Goal: Task Accomplishment & Management: Use online tool/utility

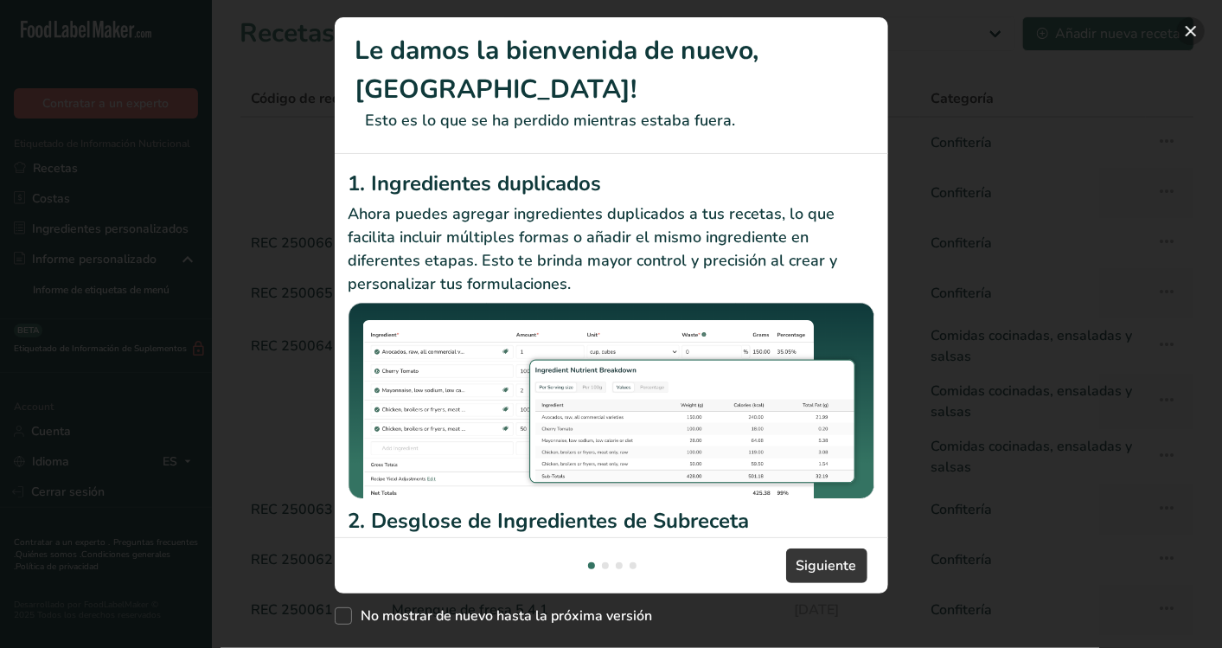
click at [1185, 28] on button "New Features" at bounding box center [1191, 31] width 28 height 28
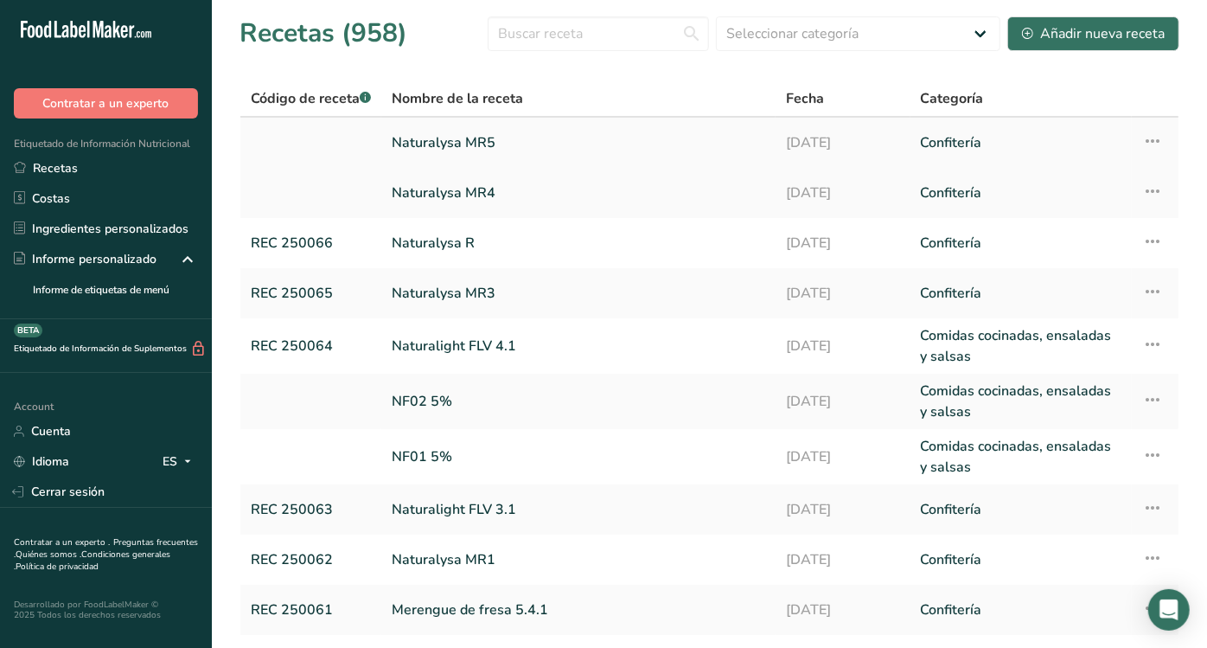
click at [1148, 143] on icon at bounding box center [1152, 140] width 21 height 31
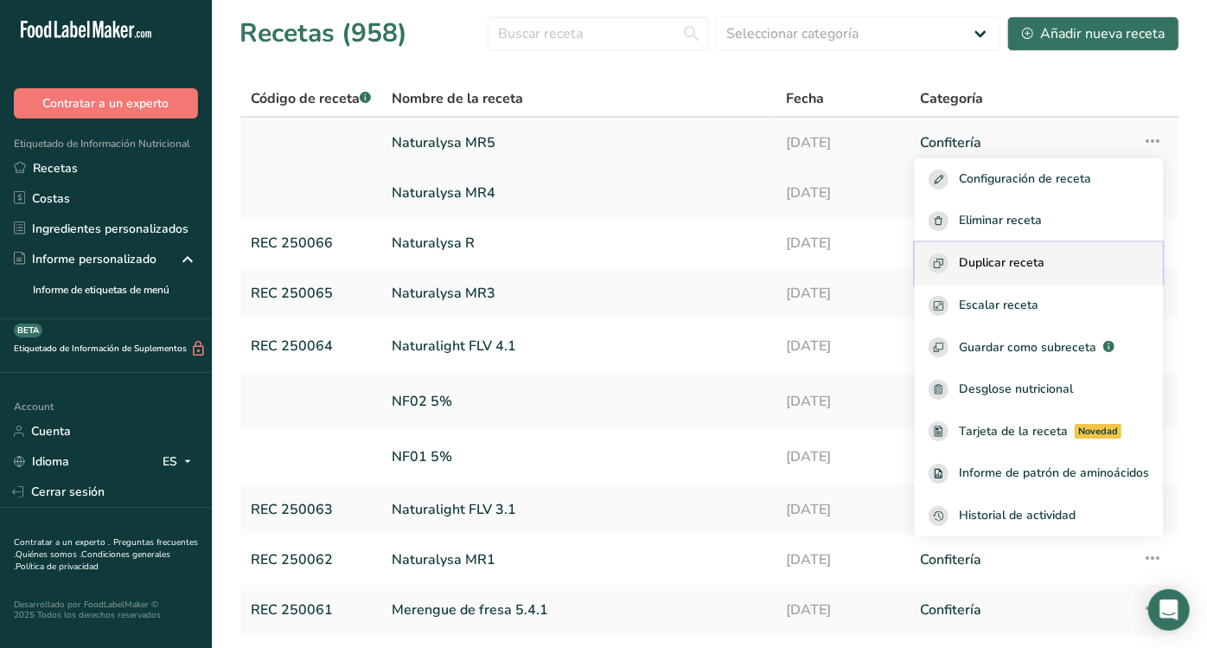
click at [1018, 246] on button "Duplicar receta" at bounding box center [1039, 263] width 248 height 42
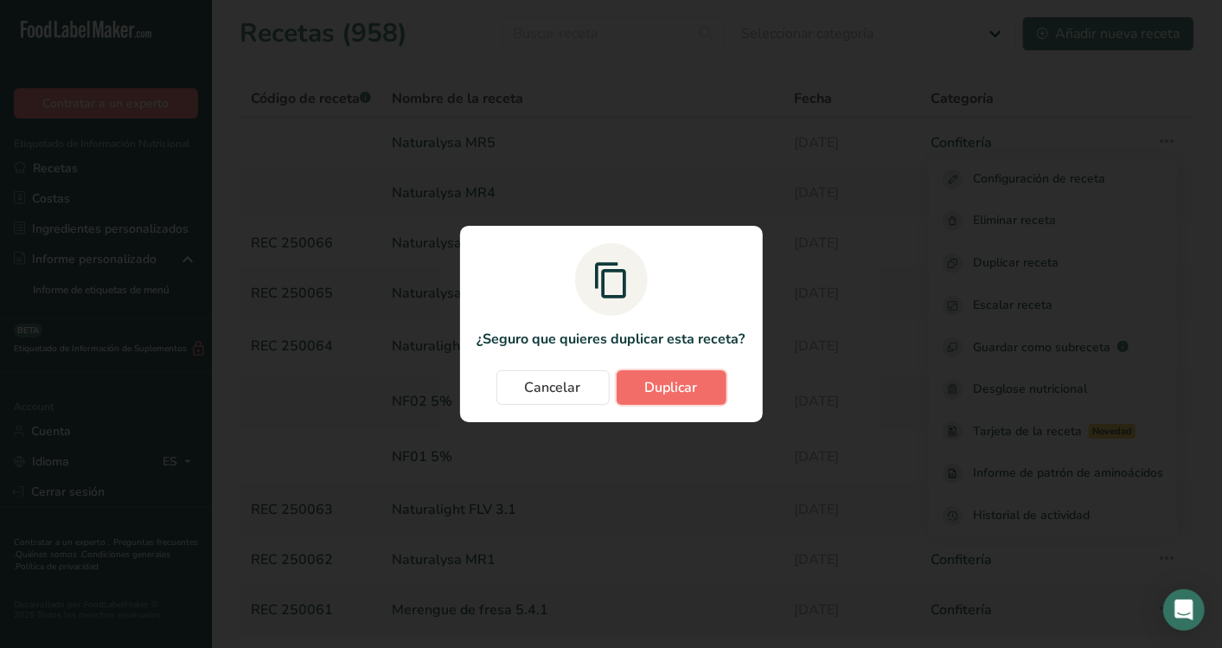
click at [639, 393] on button "Duplicar" at bounding box center [671, 387] width 110 height 35
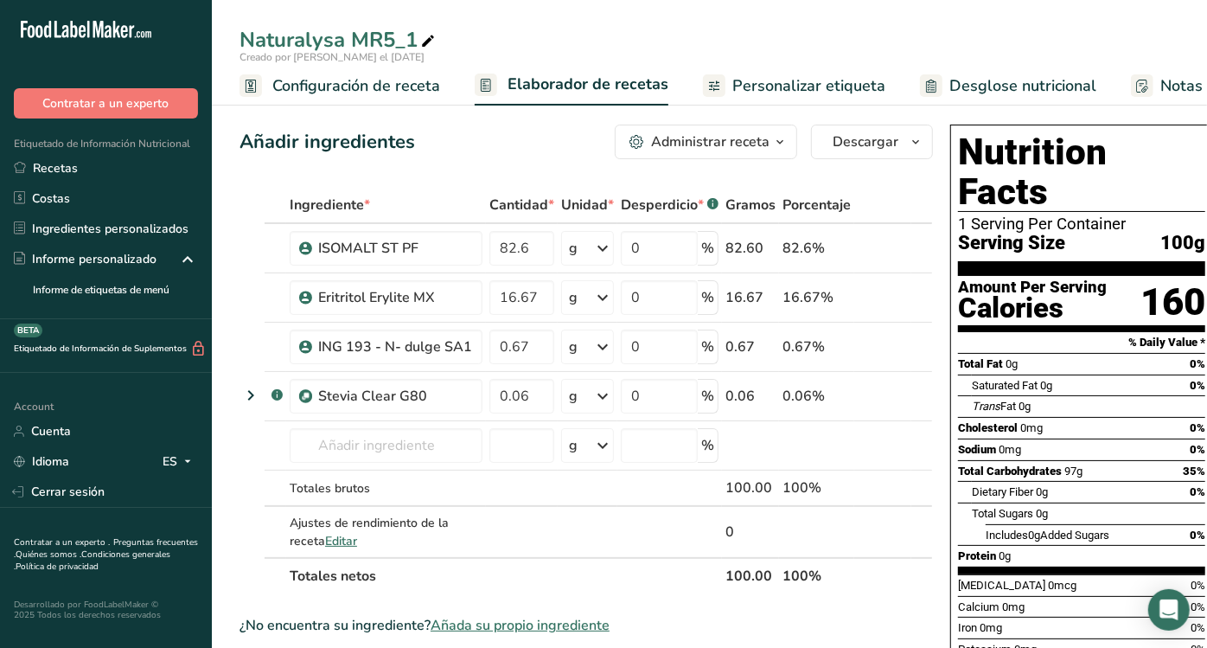
click at [418, 38] on span at bounding box center [428, 41] width 21 height 21
type input "Naturalysa MR6"
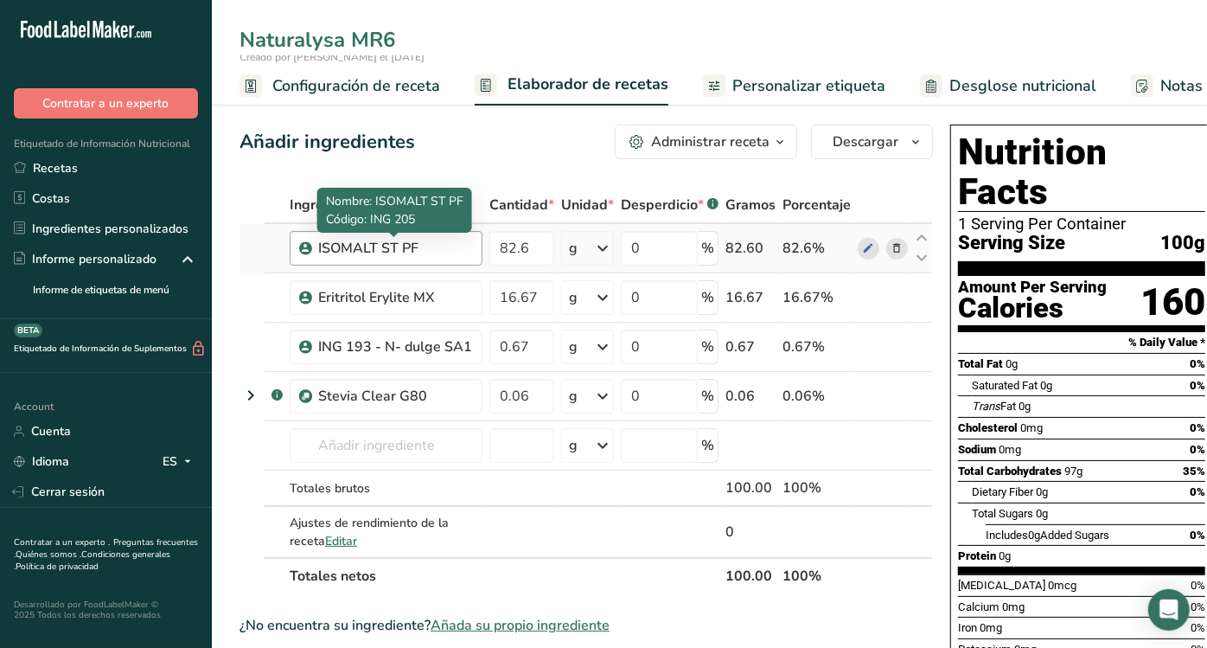
click at [413, 241] on div "ISOMALT ST PF" at bounding box center [395, 248] width 154 height 21
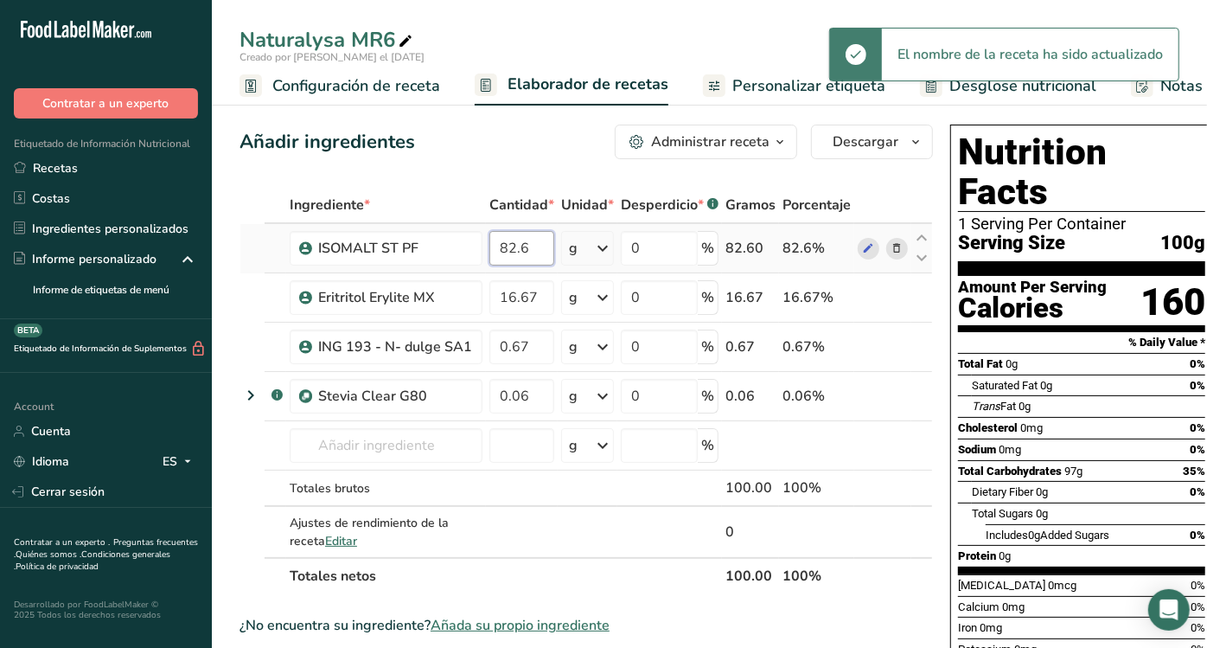
click at [534, 246] on input "82.6" at bounding box center [521, 248] width 65 height 35
type input "8"
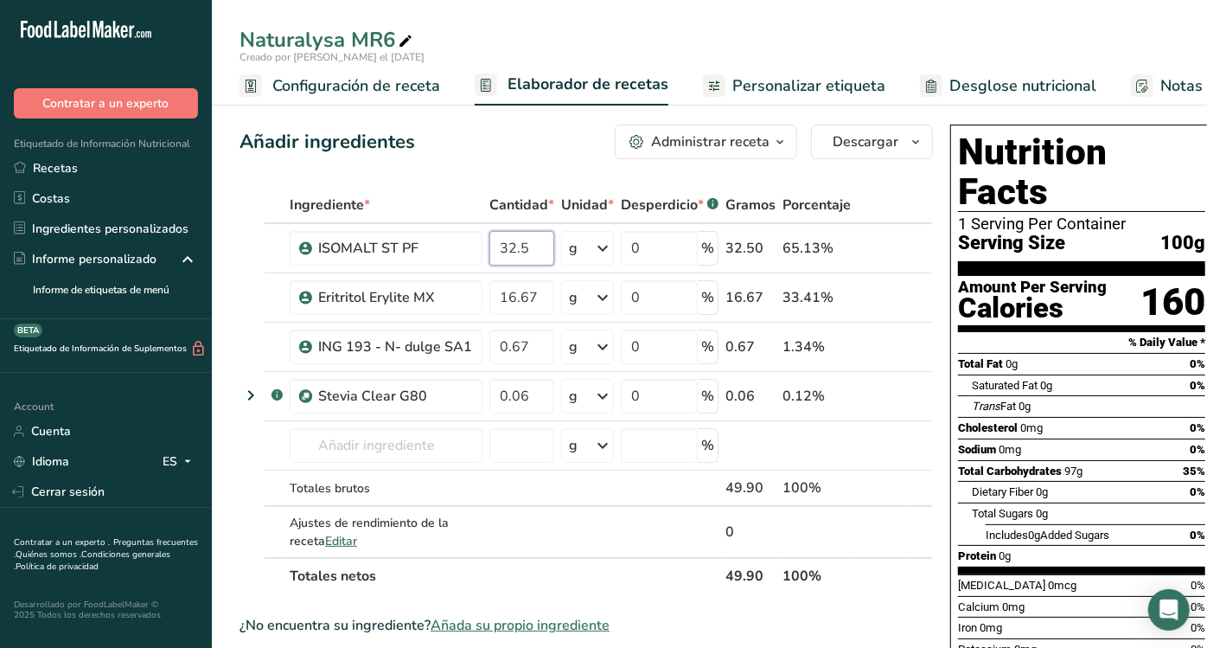
type input "32.5"
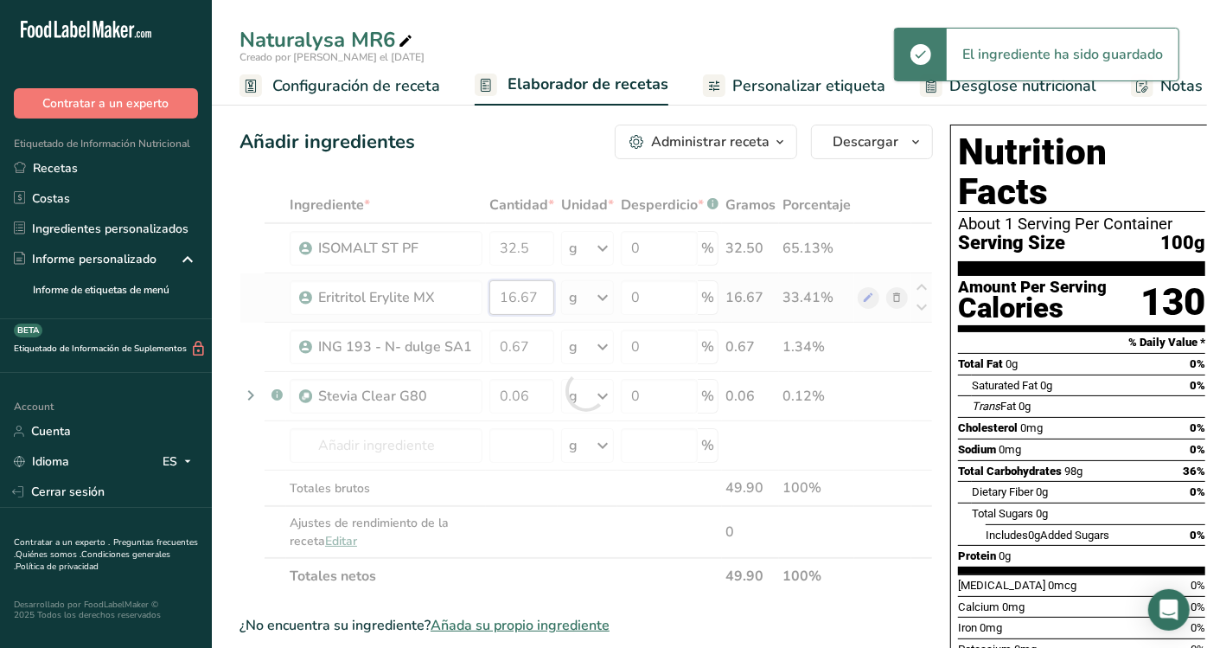
click at [538, 294] on div "Ingrediente * Cantidad * Unidad * Desperdicio * .a-a{fill:#347362;}.b-a{fill:#f…" at bounding box center [586, 390] width 693 height 407
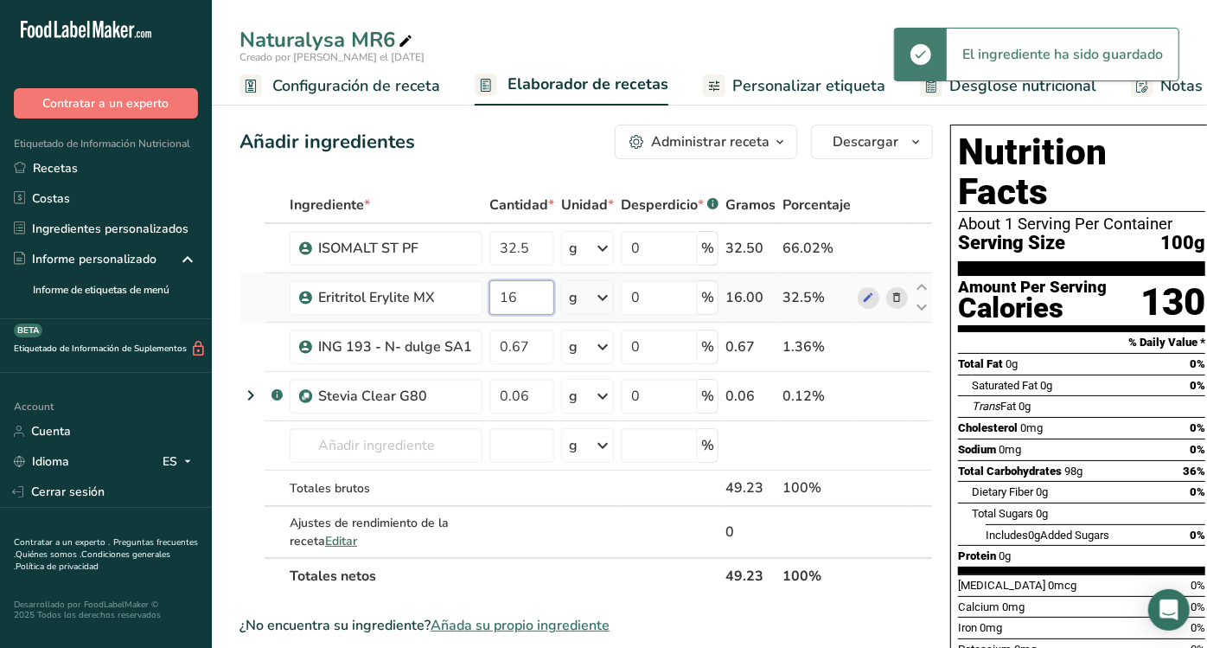
type input "1"
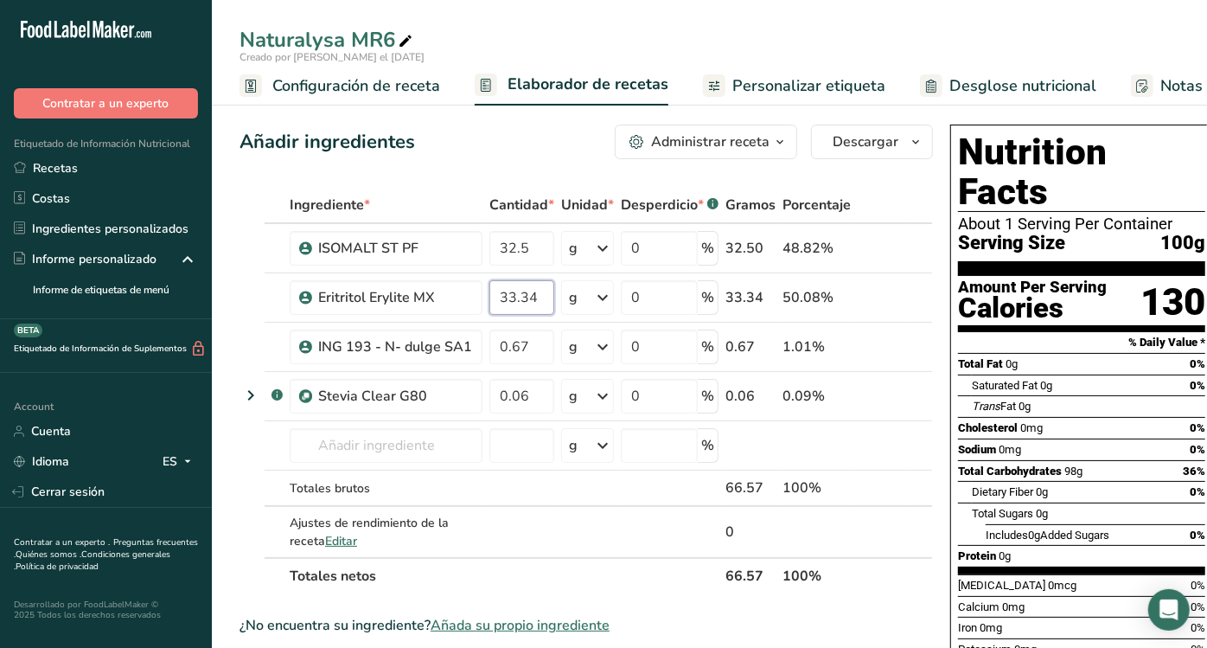
type input "33.34"
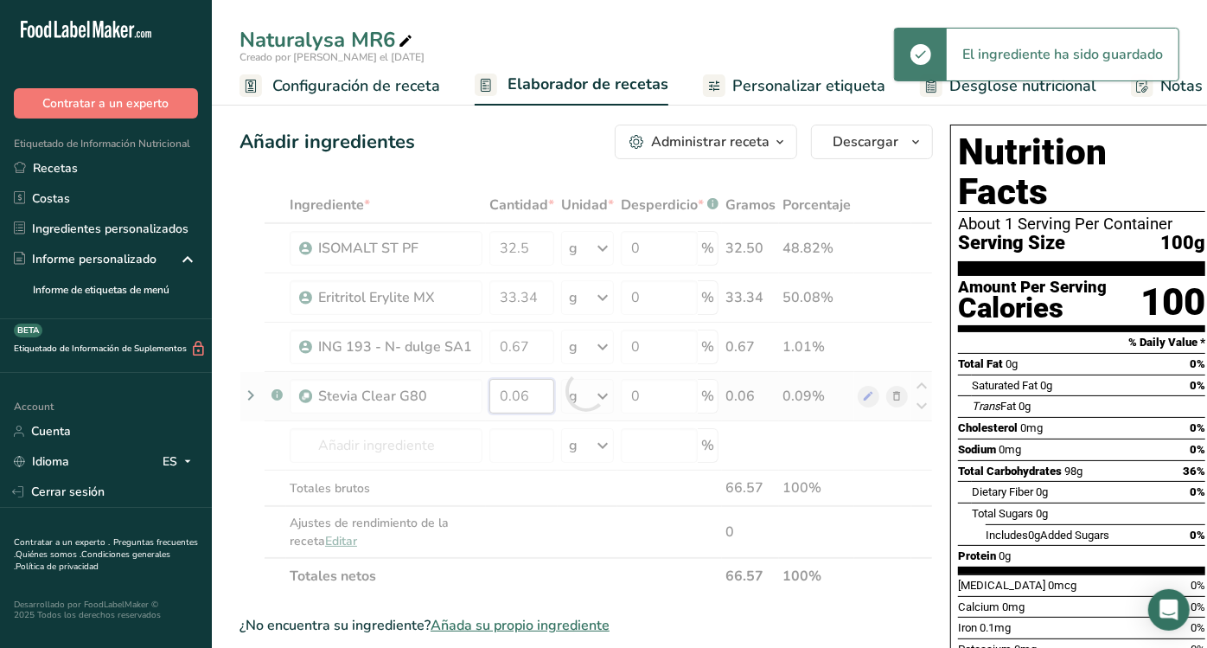
click at [536, 394] on div "Ingrediente * Cantidad * Unidad * Desperdicio * .a-a{fill:#347362;}.b-a{fill:#f…" at bounding box center [586, 390] width 693 height 407
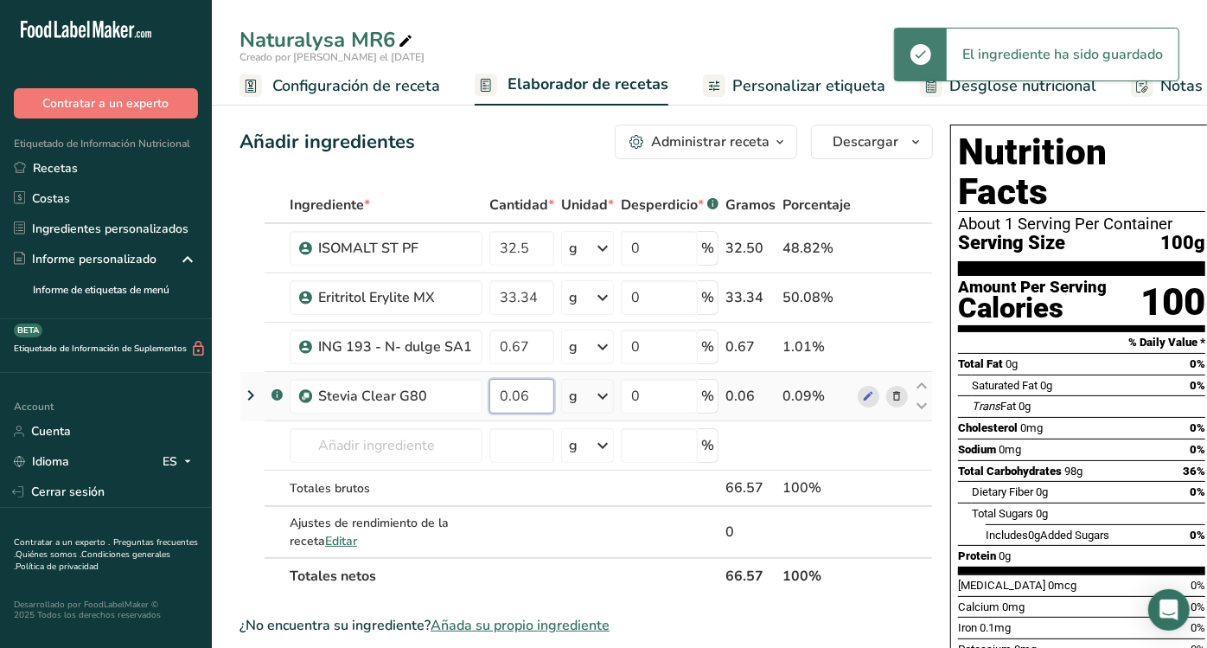
type input "0"
type input "1"
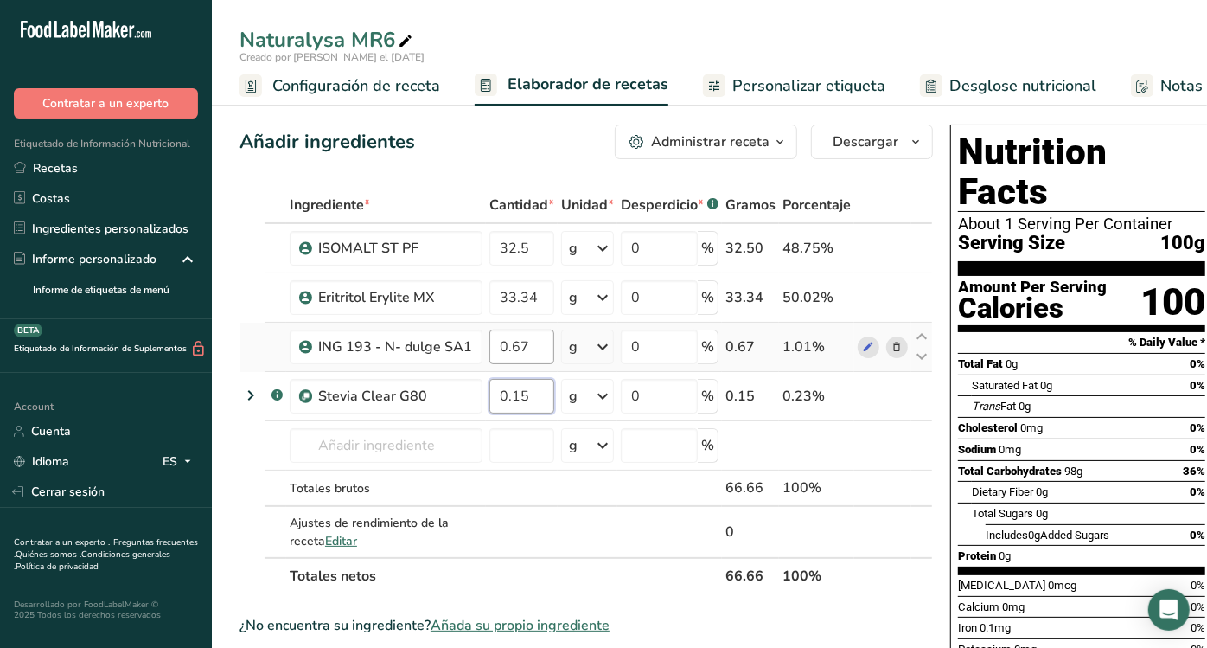
type input "0.15"
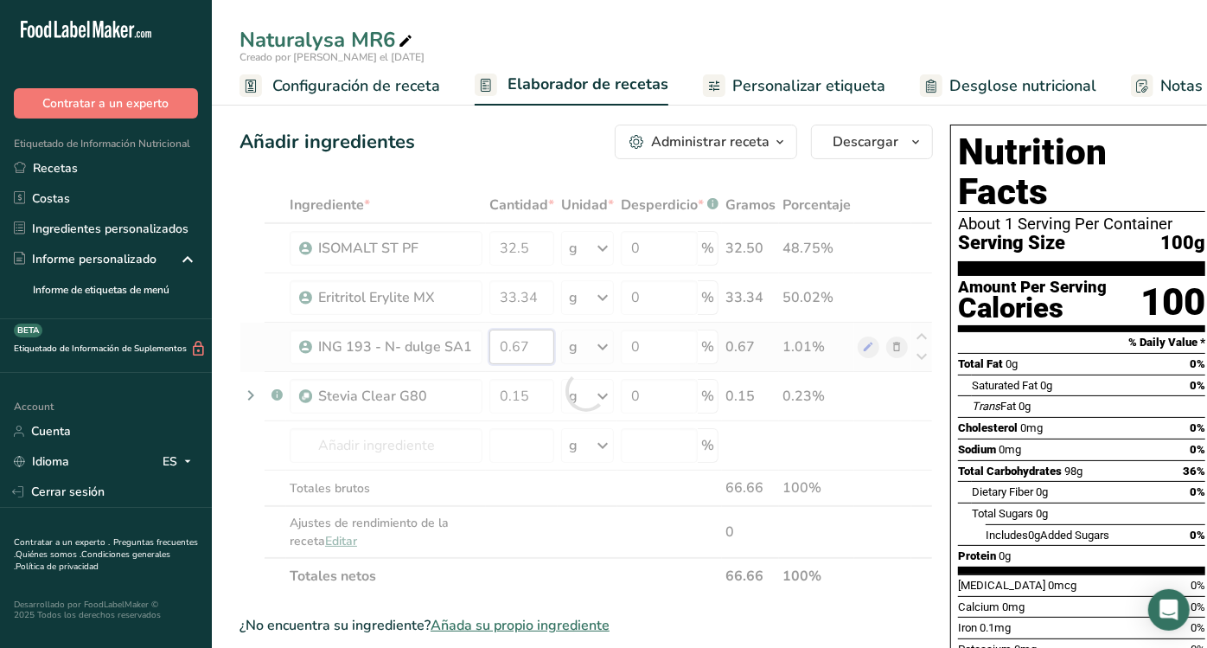
click at [546, 335] on div "Ingrediente * Cantidad * Unidad * Desperdicio * .a-a{fill:#347362;}.b-a{fill:#f…" at bounding box center [586, 390] width 693 height 407
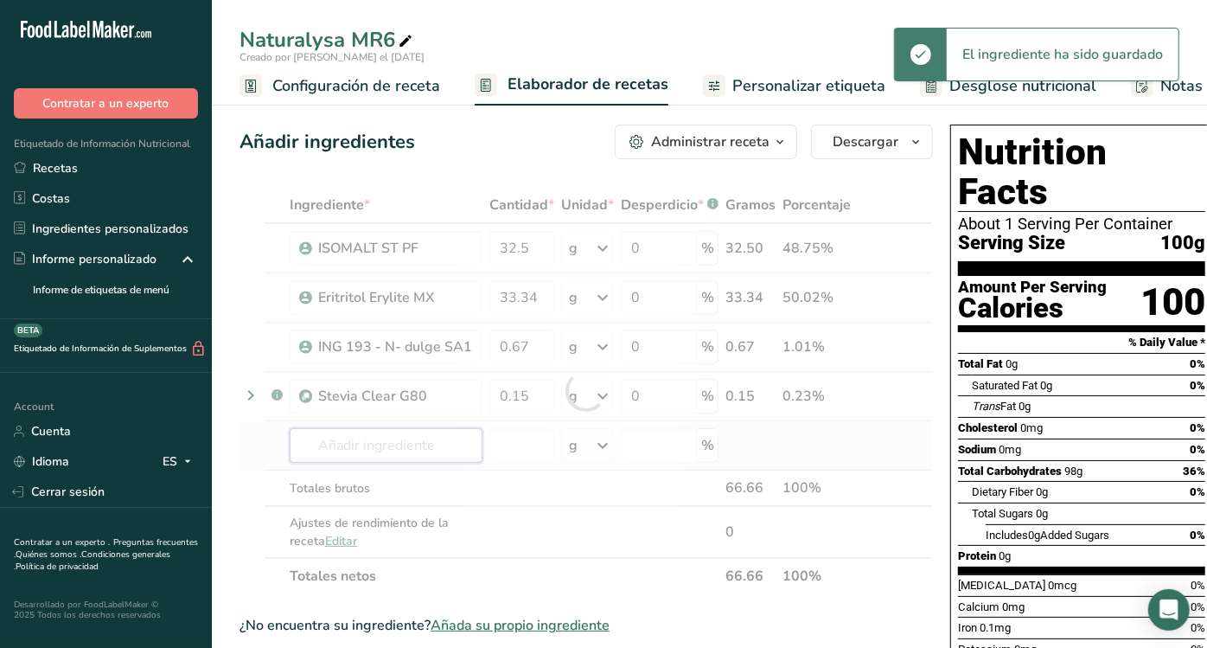
click at [410, 438] on div "Ingrediente * Cantidad * Unidad * Desperdicio * .a-a{fill:#347362;}.b-a{fill:#f…" at bounding box center [586, 390] width 693 height 407
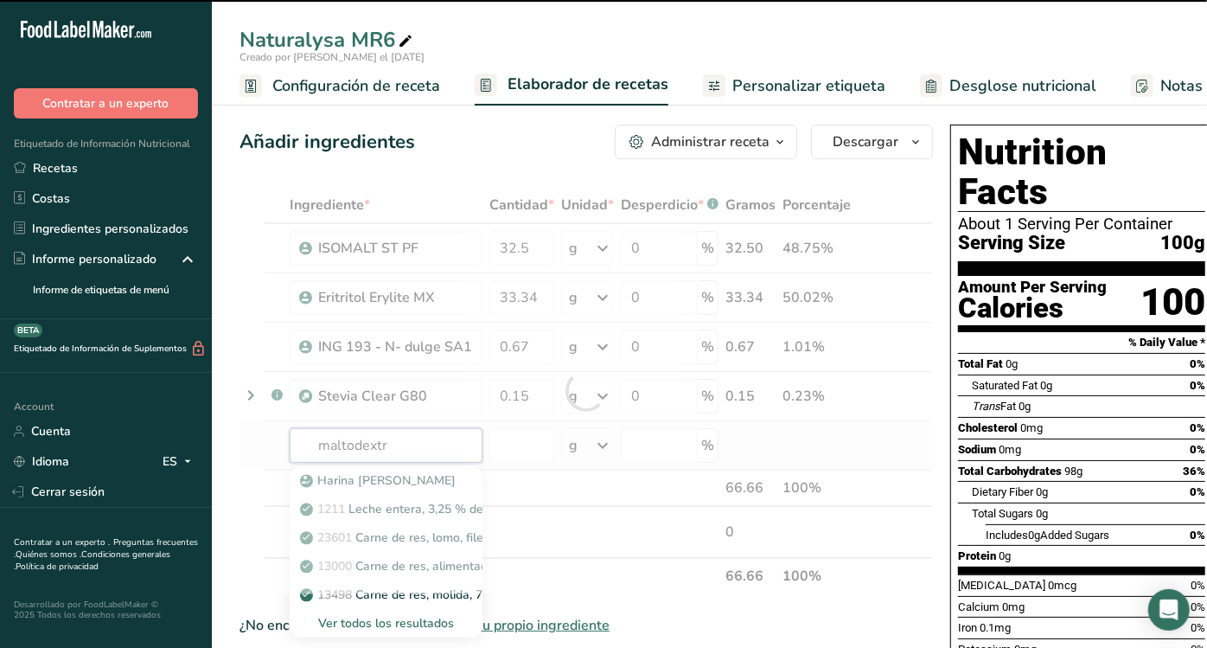
type input "maltodextri"
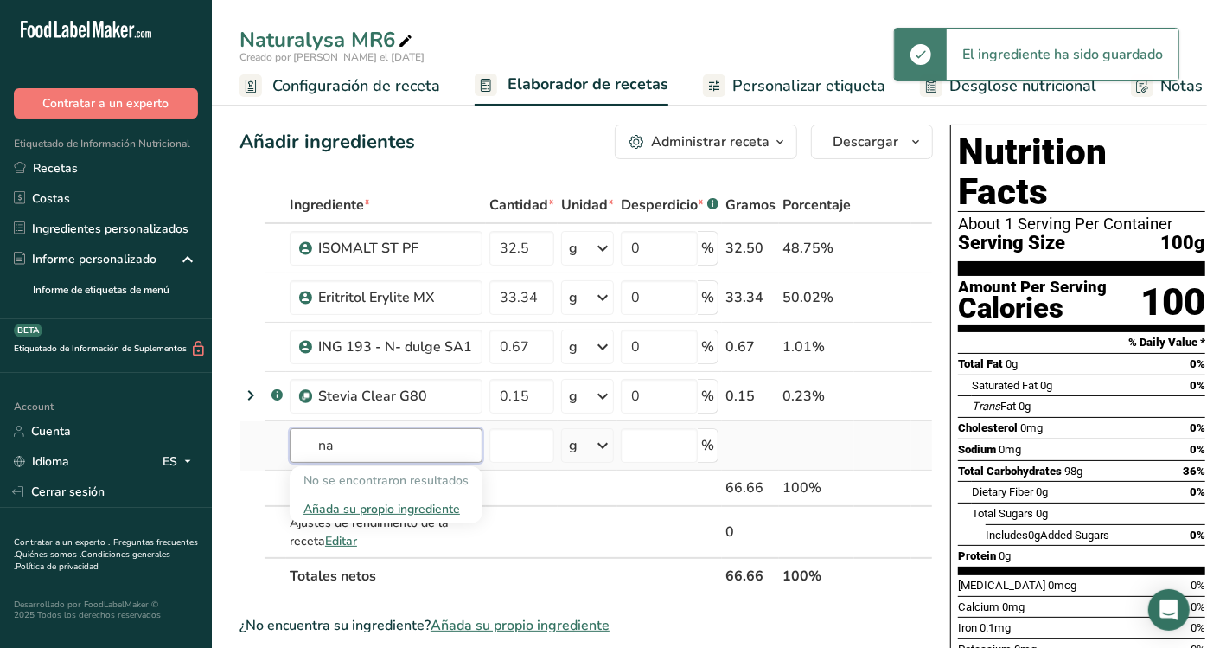
type input "n"
type input "maltode"
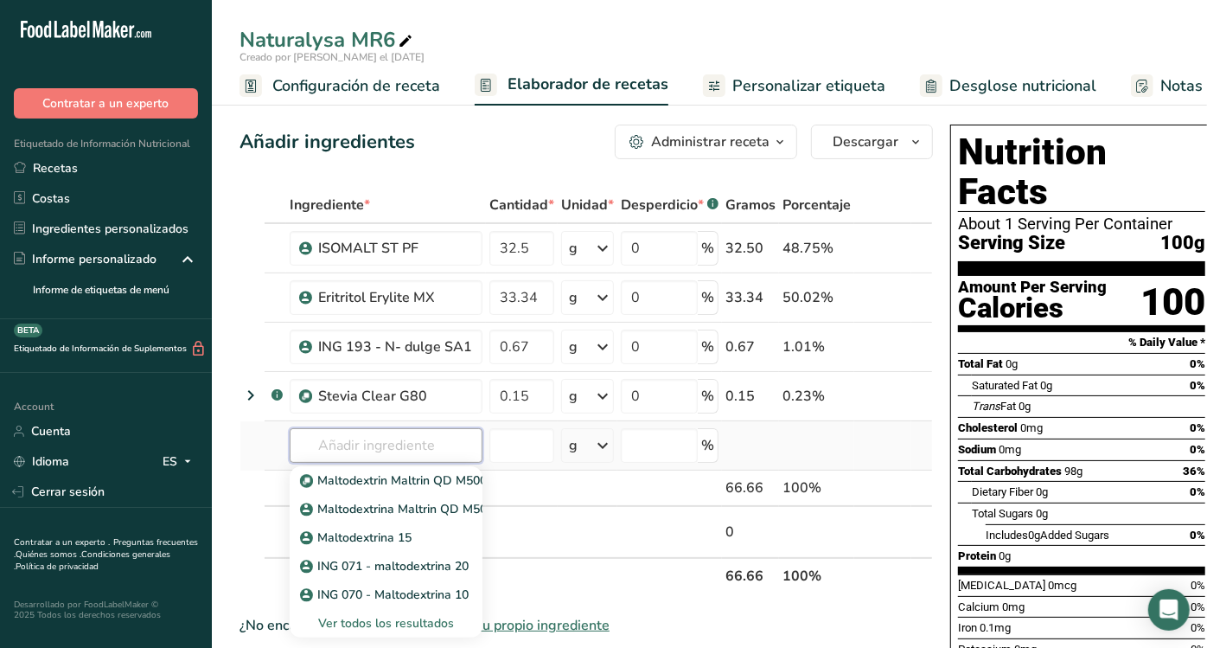
click at [410, 438] on input "text" at bounding box center [386, 445] width 193 height 35
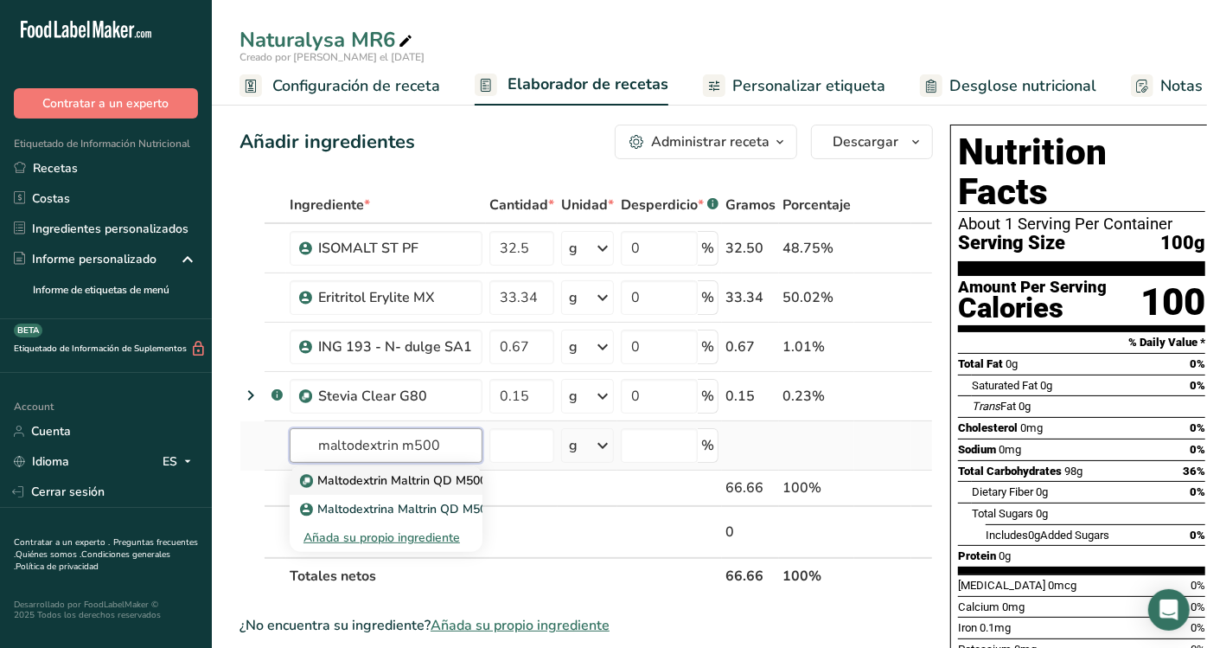
type input "maltodextrin m500"
click at [416, 474] on p "Maltodextrin Maltrin QD M500" at bounding box center [394, 480] width 183 height 18
type input "Maltodextrin Maltrin QD M500"
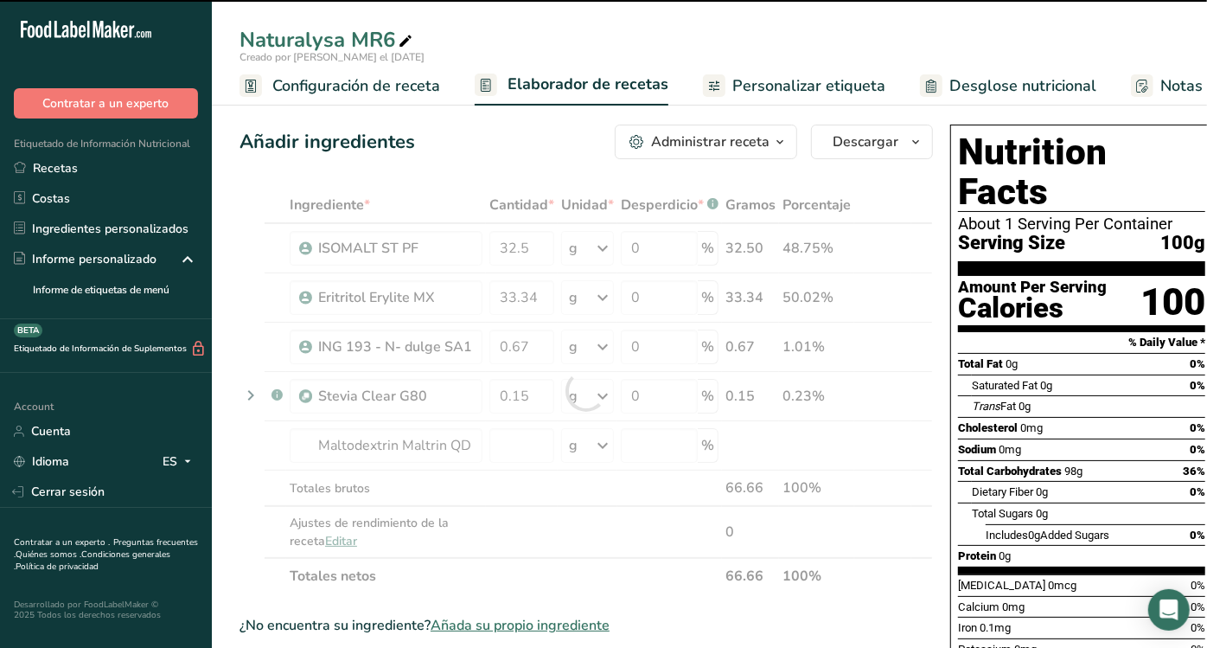
type input "0"
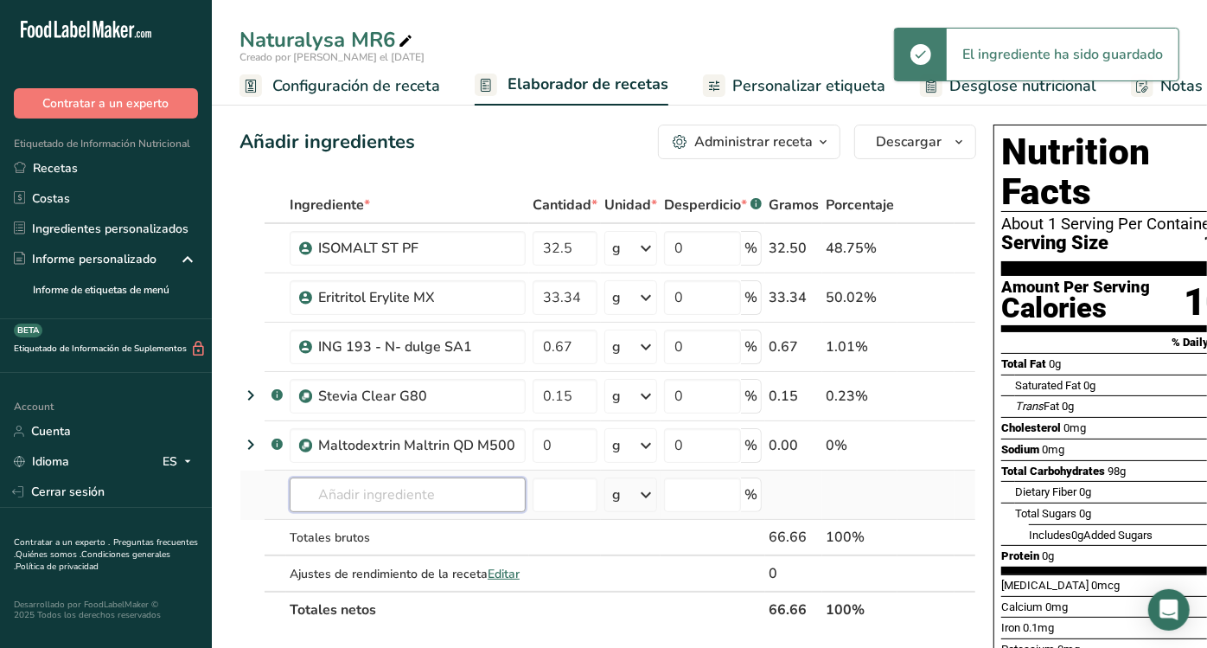
click at [414, 493] on input "text" at bounding box center [408, 494] width 236 height 35
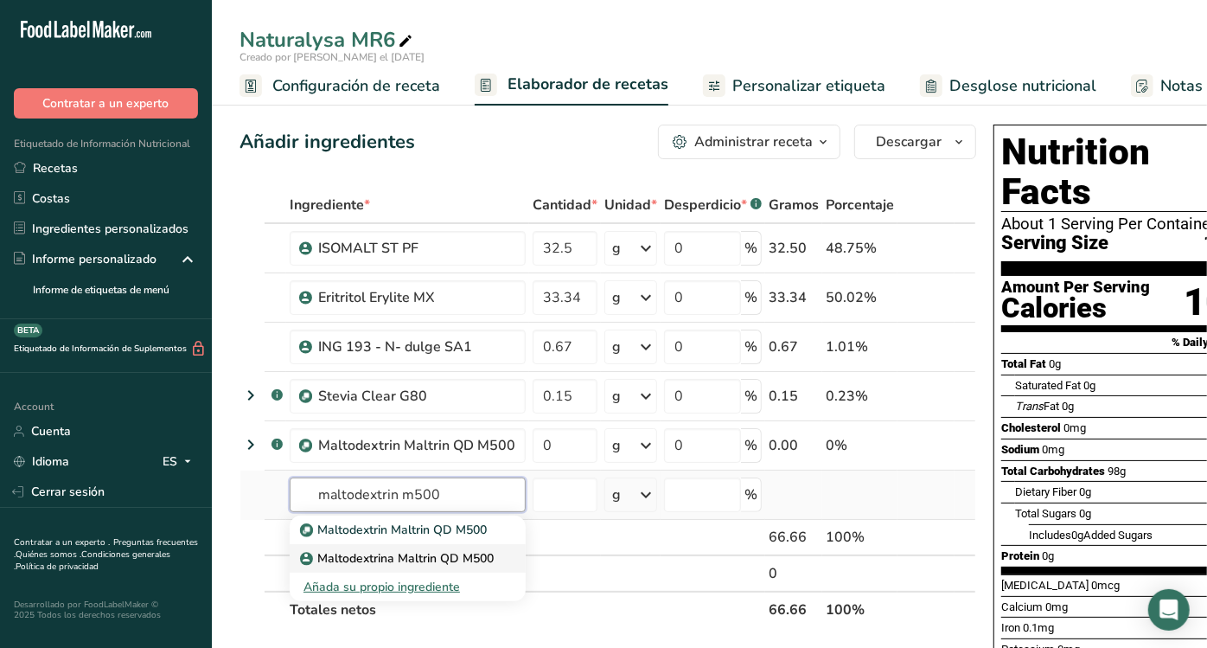
type input "maltodextrin m500"
click at [412, 551] on p "Maltodextrina Maltrin QD M500" at bounding box center [398, 558] width 190 height 18
type input "Maltodextrina Maltrin QD M500"
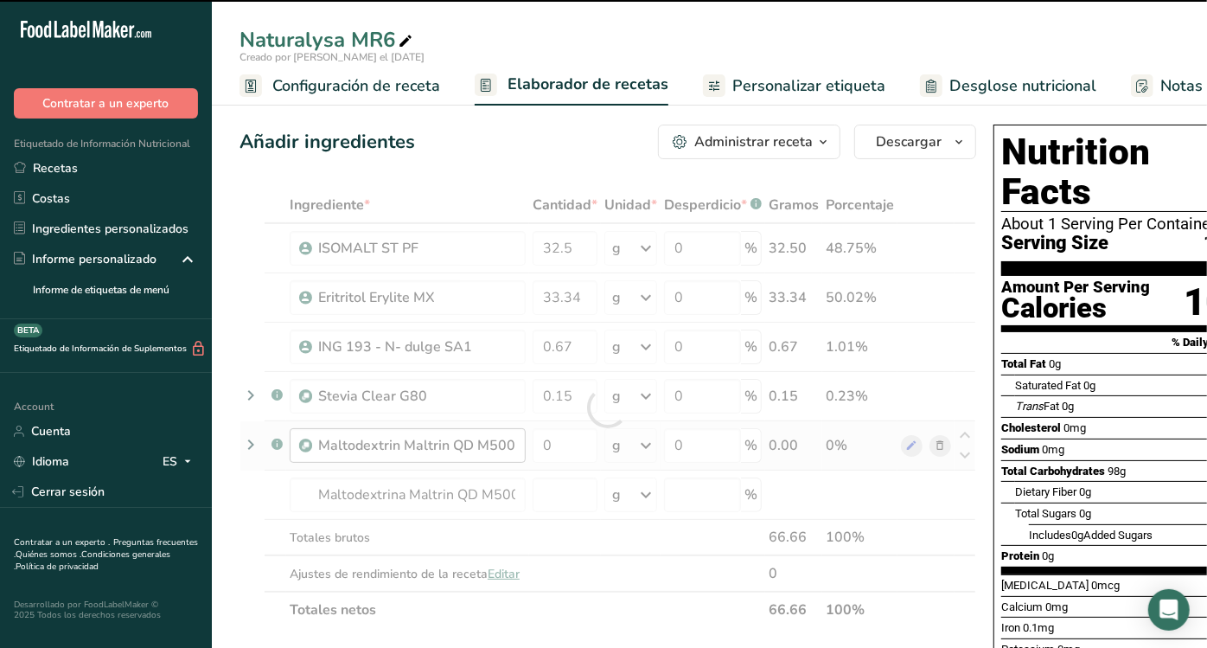
type input "0"
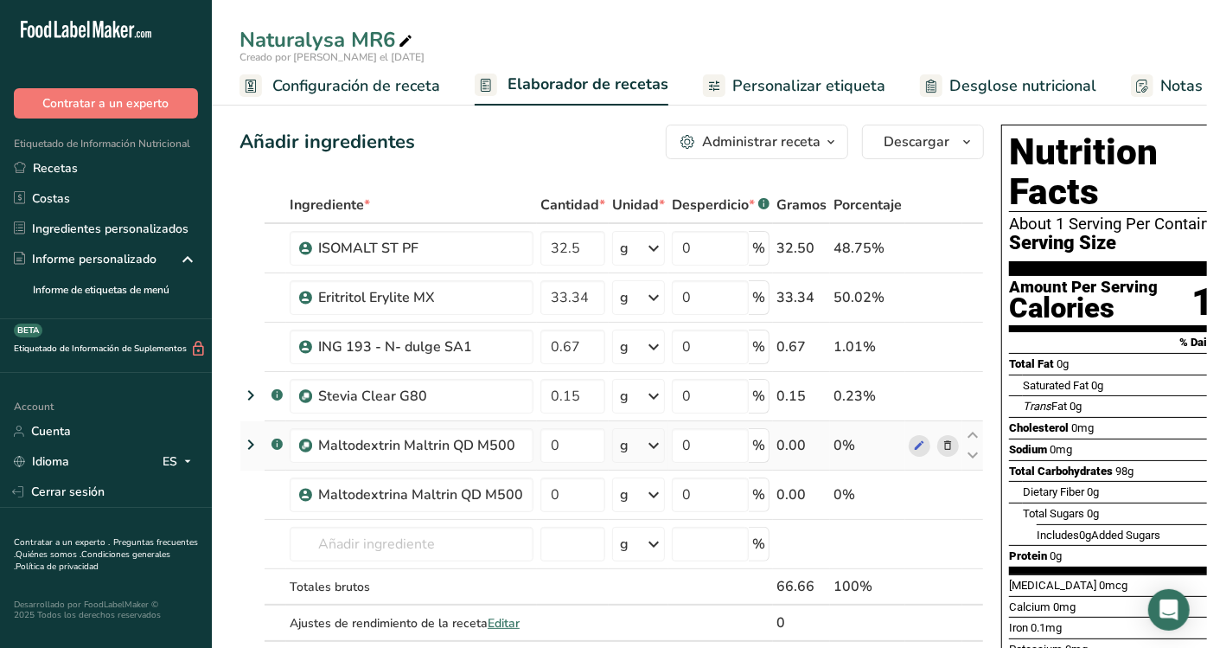
click at [945, 441] on icon at bounding box center [948, 446] width 12 height 18
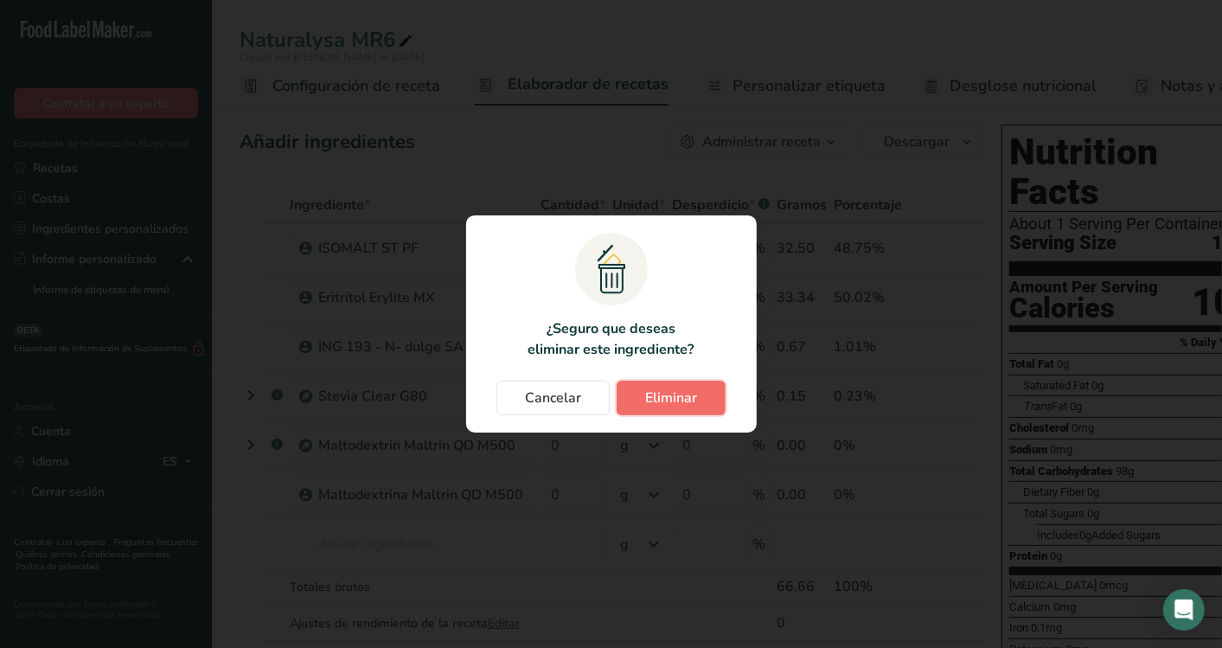
click at [696, 396] on button "Eliminar" at bounding box center [670, 397] width 109 height 35
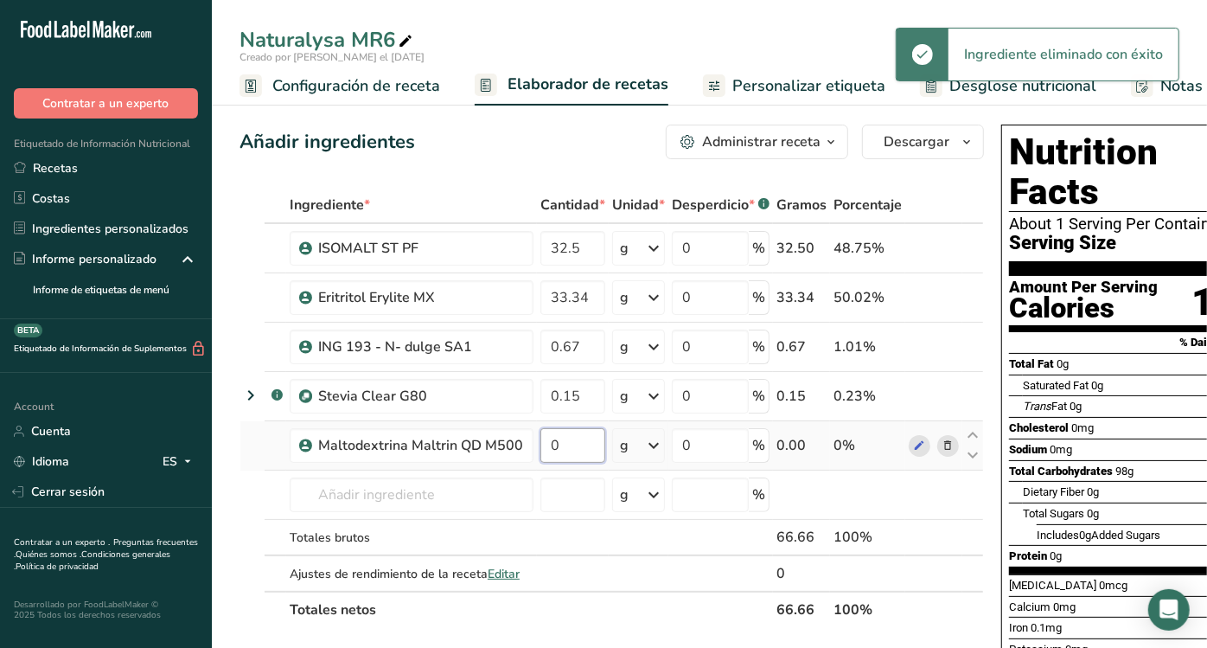
click at [592, 451] on input "0" at bounding box center [572, 445] width 65 height 35
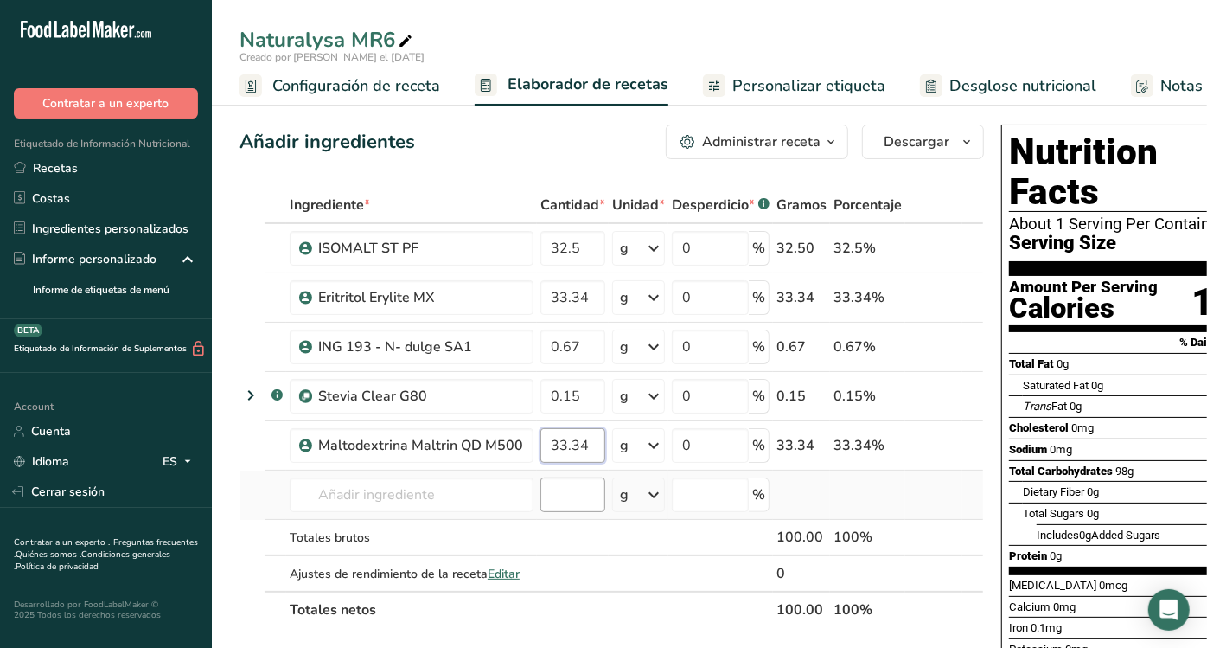
type input "33.34"
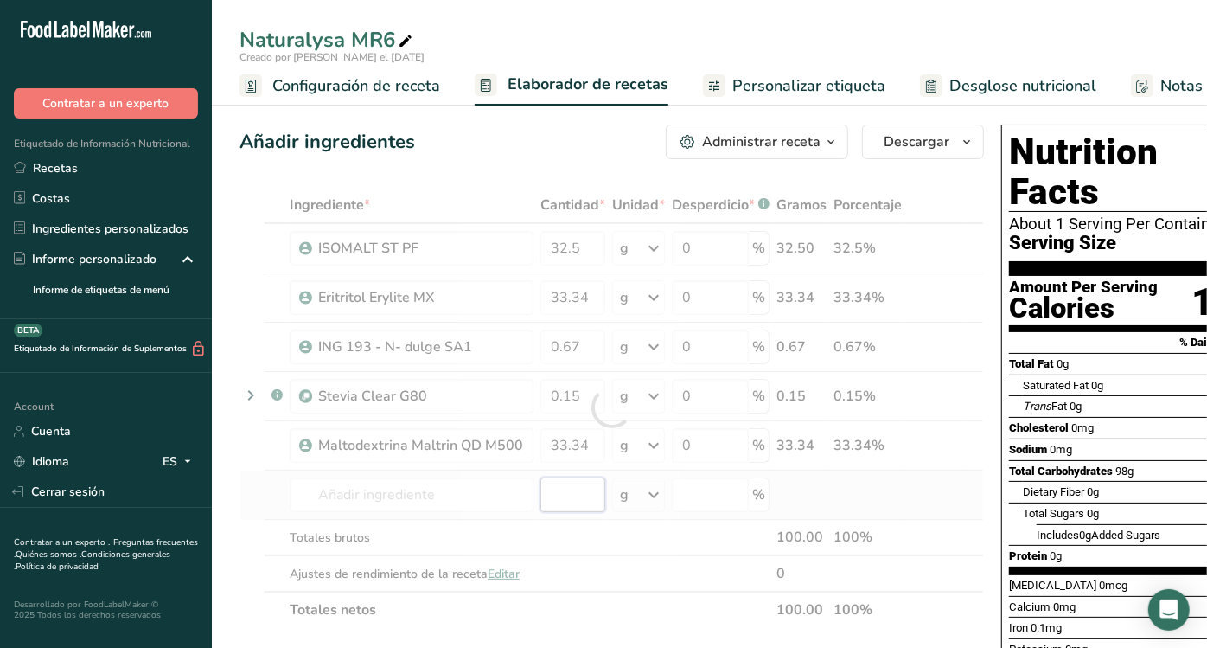
click at [565, 498] on div "Ingrediente * Cantidad * Unidad * Desperdicio * .a-a{fill:#347362;}.b-a{fill:#f…" at bounding box center [612, 407] width 744 height 441
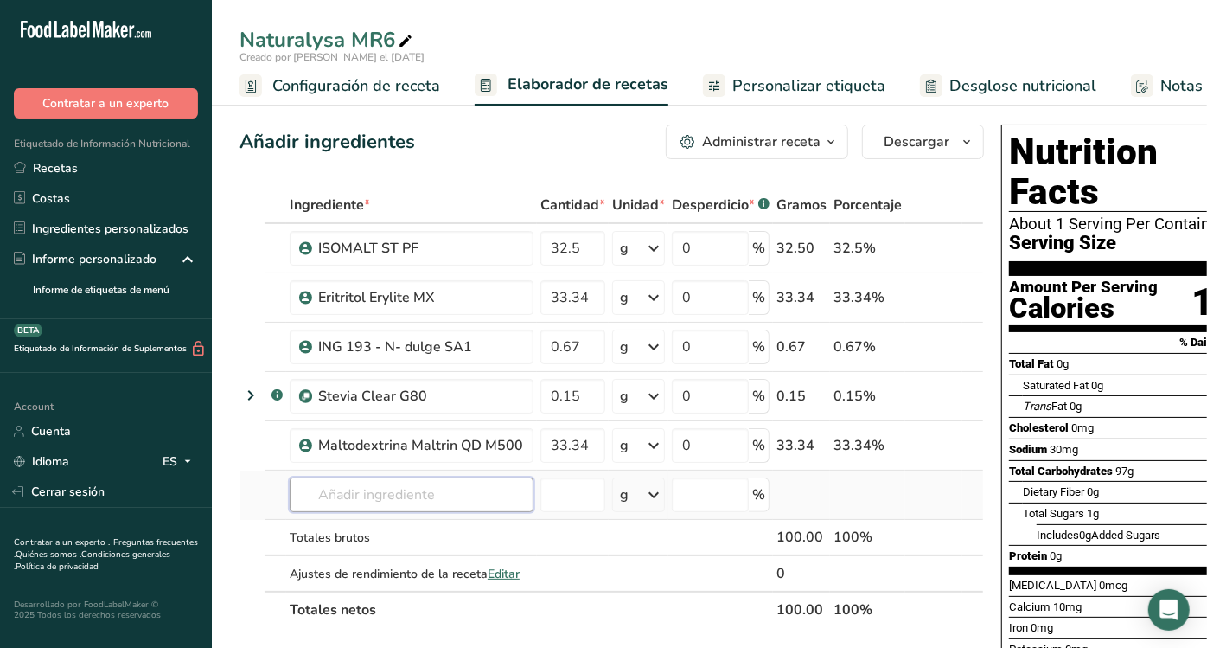
click at [462, 477] on input "text" at bounding box center [412, 494] width 244 height 35
click at [567, 541] on td at bounding box center [573, 538] width 72 height 36
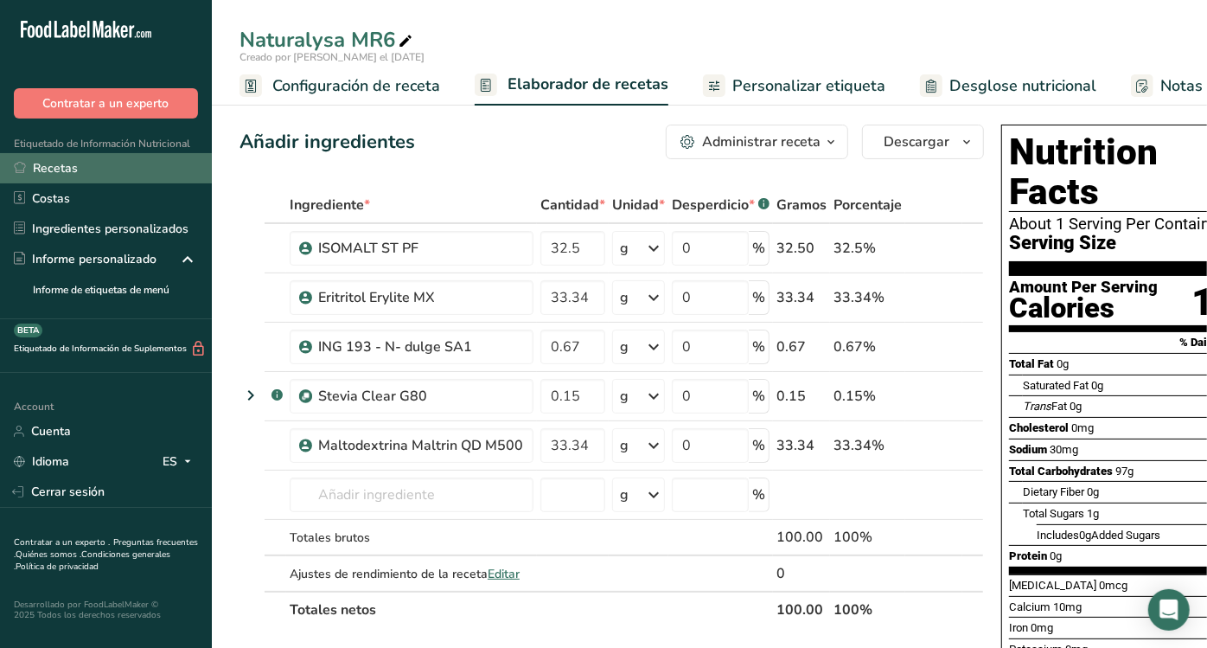
click at [73, 168] on link "Recetas" at bounding box center [106, 168] width 212 height 30
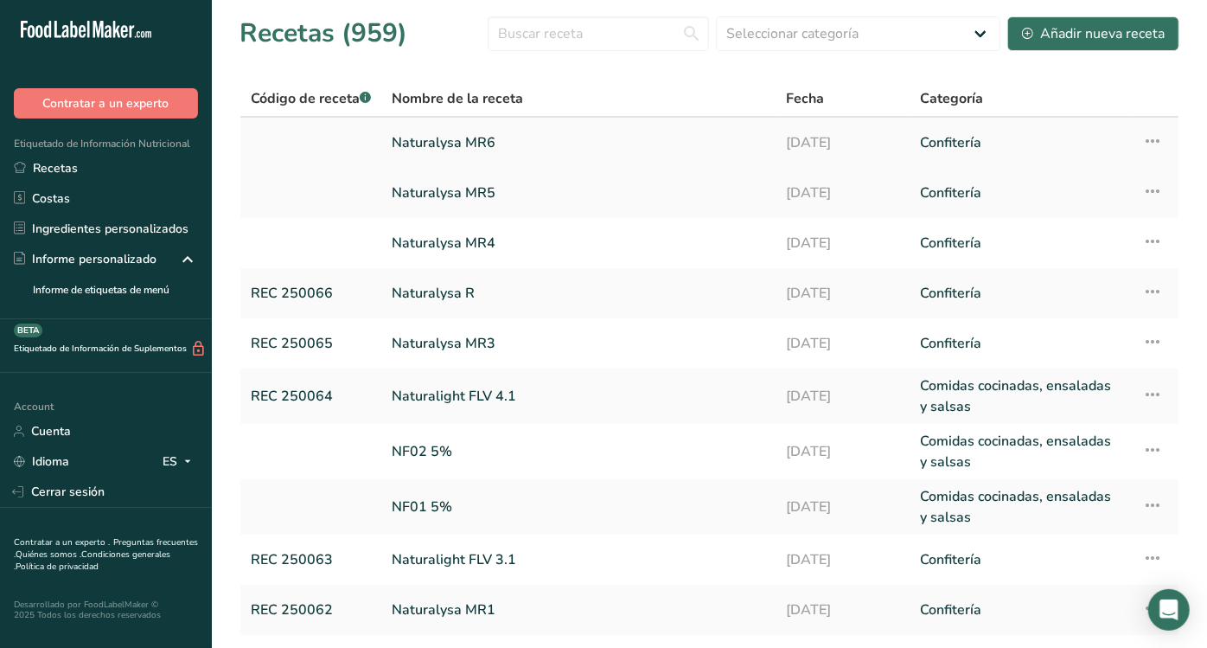
click at [1156, 143] on icon at bounding box center [1152, 140] width 21 height 31
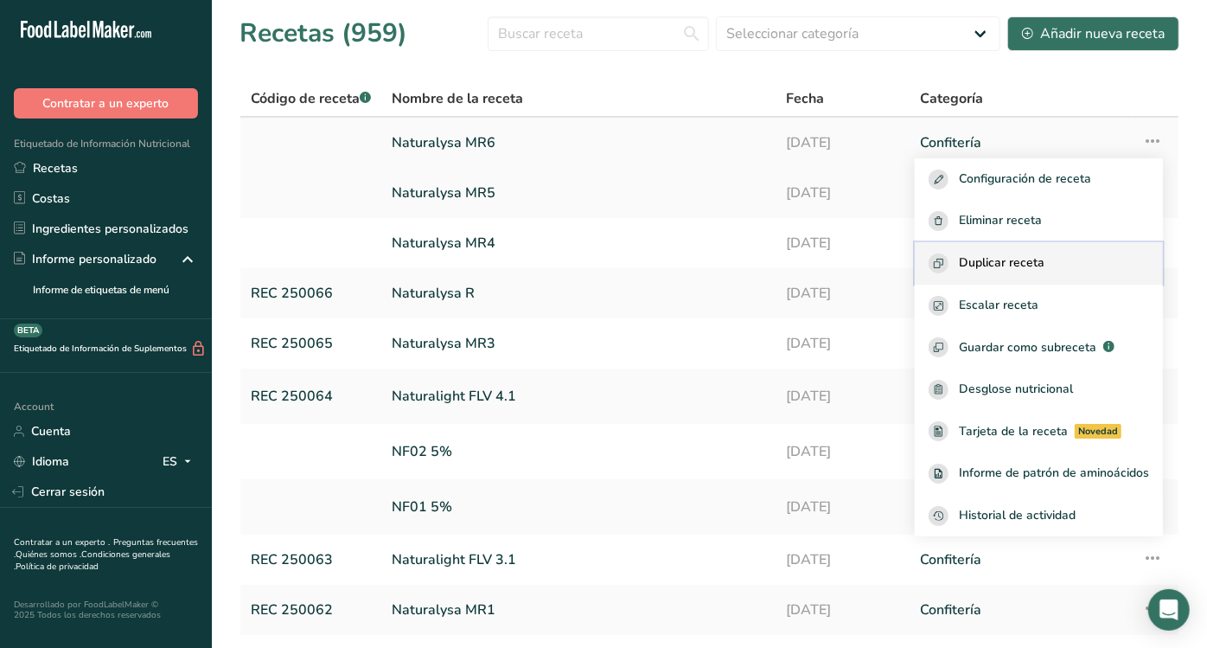
click at [1010, 258] on span "Duplicar receta" at bounding box center [1002, 263] width 86 height 20
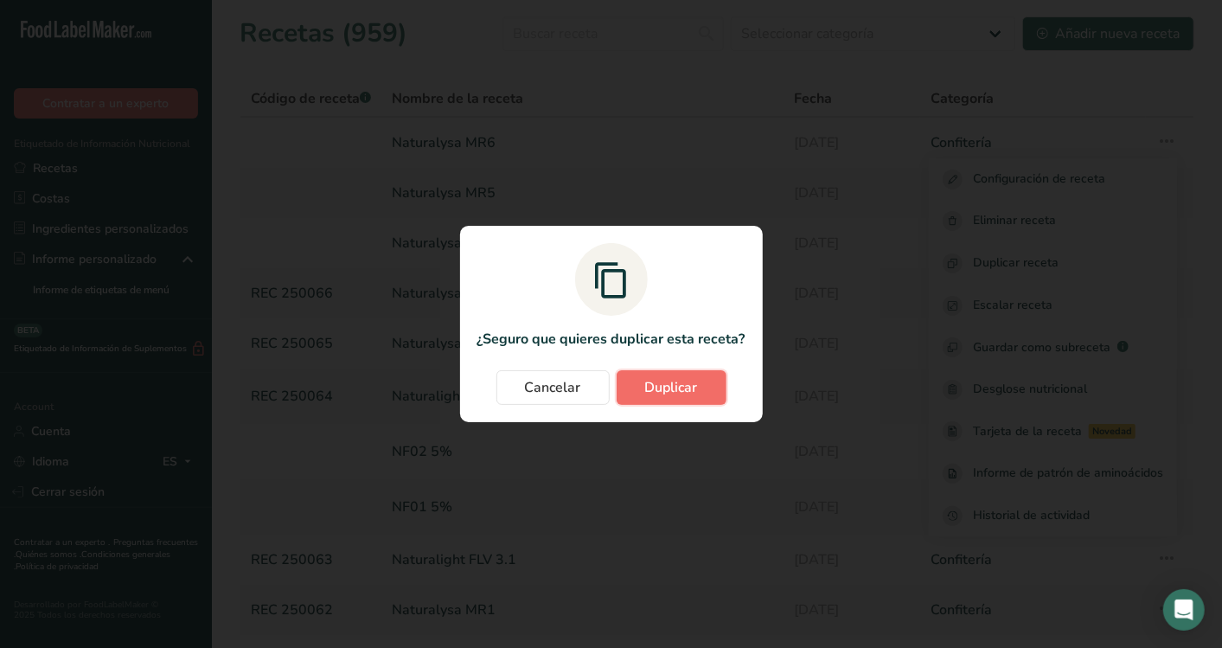
click at [692, 374] on button "Duplicar" at bounding box center [671, 387] width 110 height 35
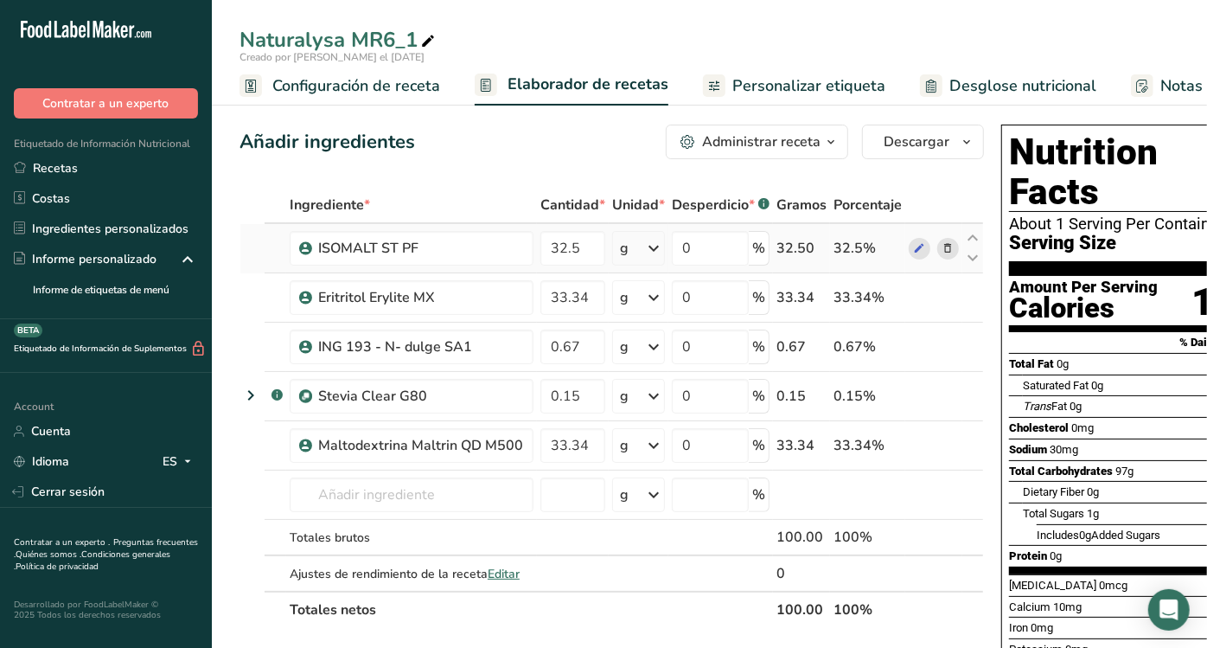
click at [948, 242] on span at bounding box center [948, 248] width 21 height 21
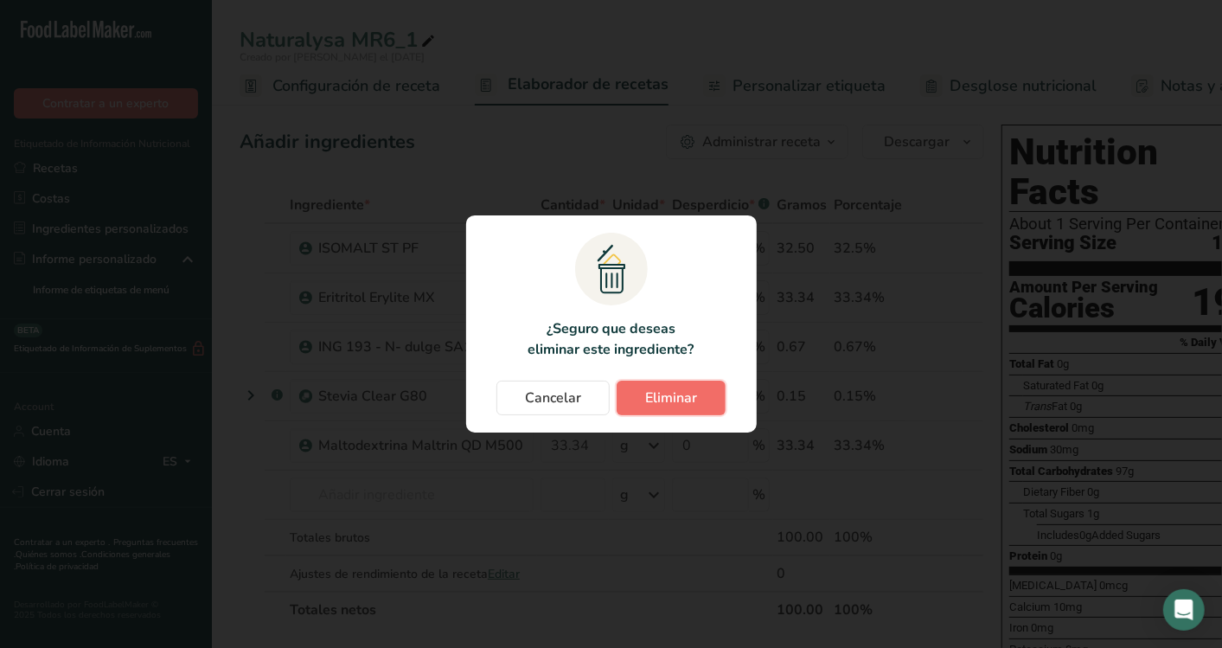
click at [687, 411] on button "Eliminar" at bounding box center [670, 397] width 109 height 35
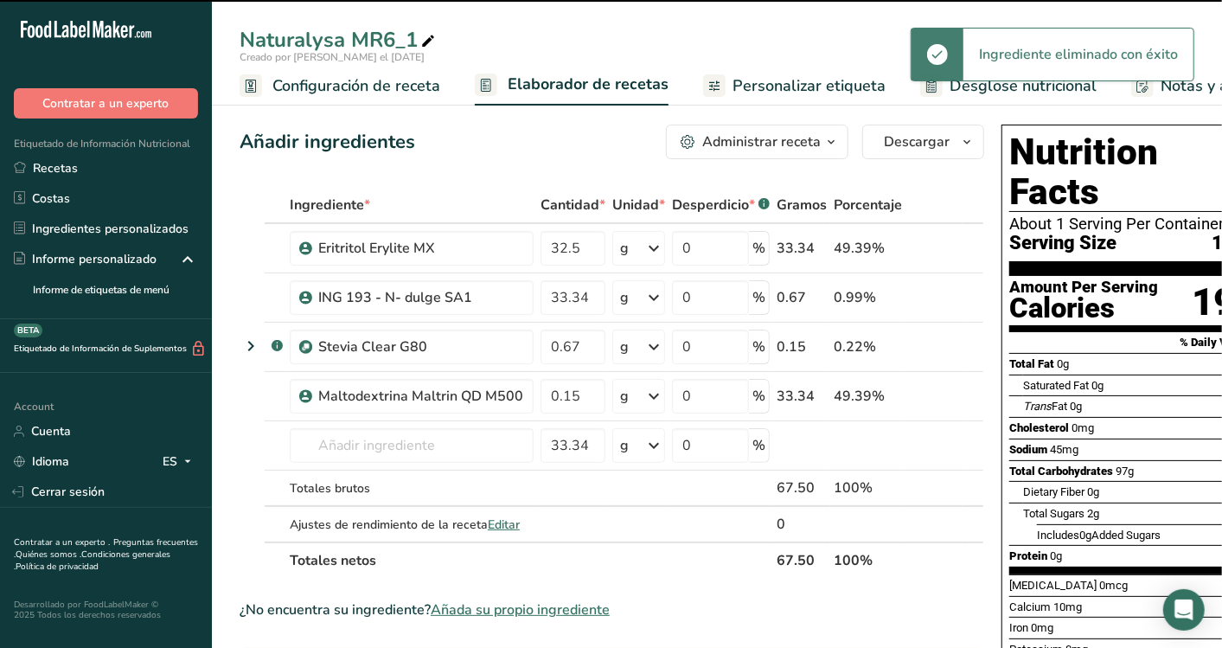
type input "33.34"
type input "0.67"
type input "0.15"
type input "33.34"
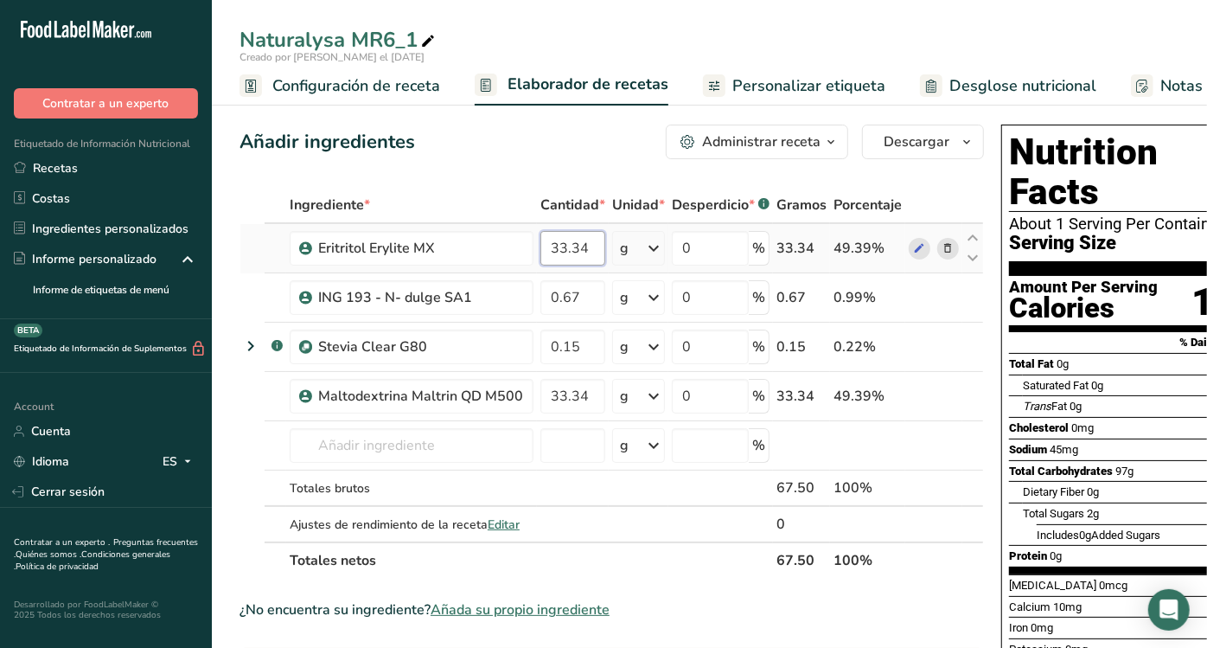
click at [596, 244] on input "33.34" at bounding box center [572, 248] width 65 height 35
type input "3"
type input "56.18"
click at [580, 311] on div "Ingrediente * Cantidad * Unidad * Desperdicio * .a-a{fill:#347362;}.b-a{fill:#f…" at bounding box center [612, 383] width 744 height 392
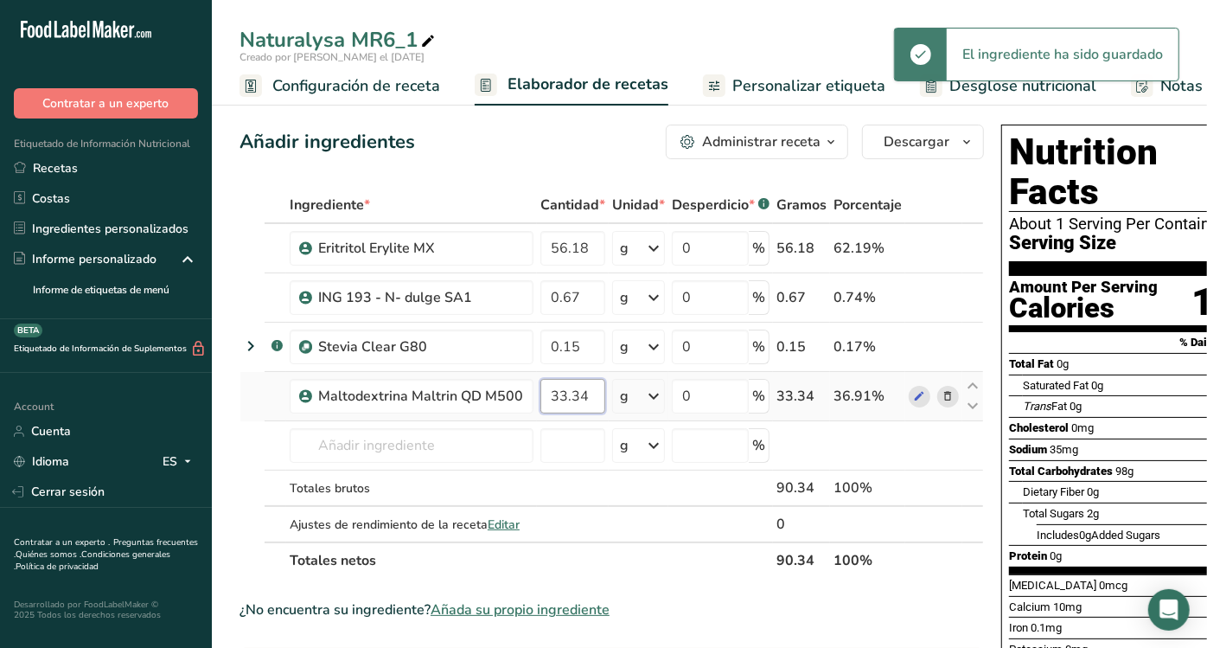
click at [586, 394] on div "Ingrediente * Cantidad * Unidad * Desperdicio * .a-a{fill:#347362;}.b-a{fill:#f…" at bounding box center [612, 383] width 744 height 392
type input "3"
type input "43"
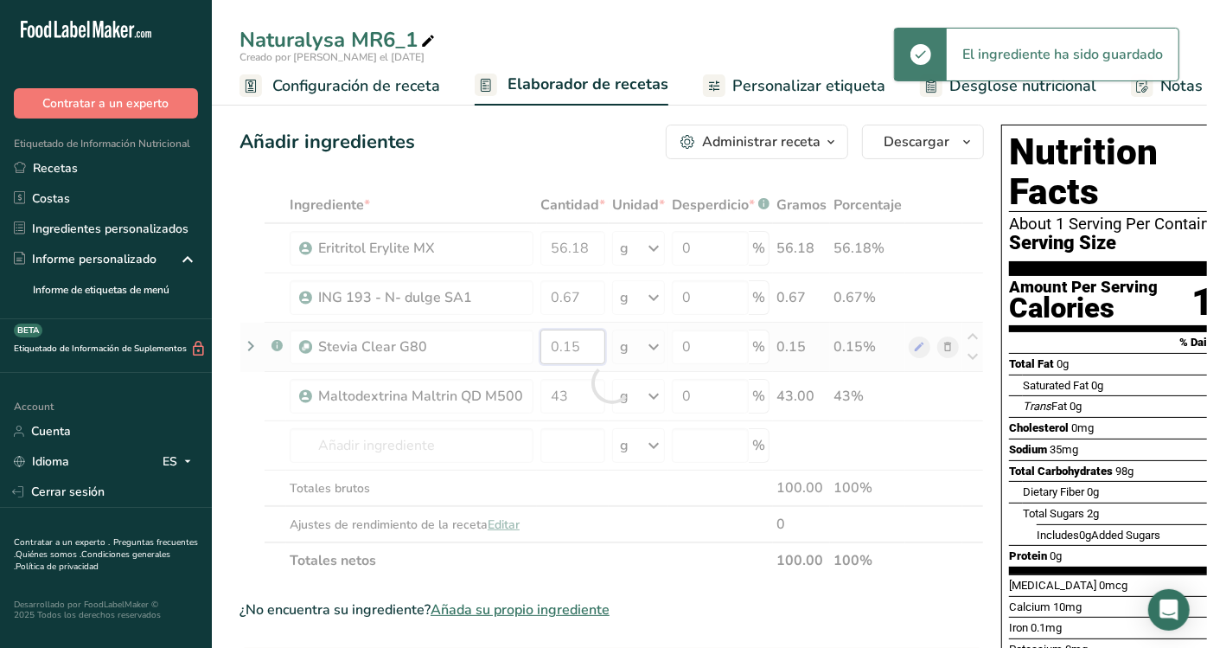
click at [578, 337] on div "Ingrediente * Cantidad * Unidad * Desperdicio * .a-a{fill:#347362;}.b-a{fill:#f…" at bounding box center [612, 383] width 744 height 392
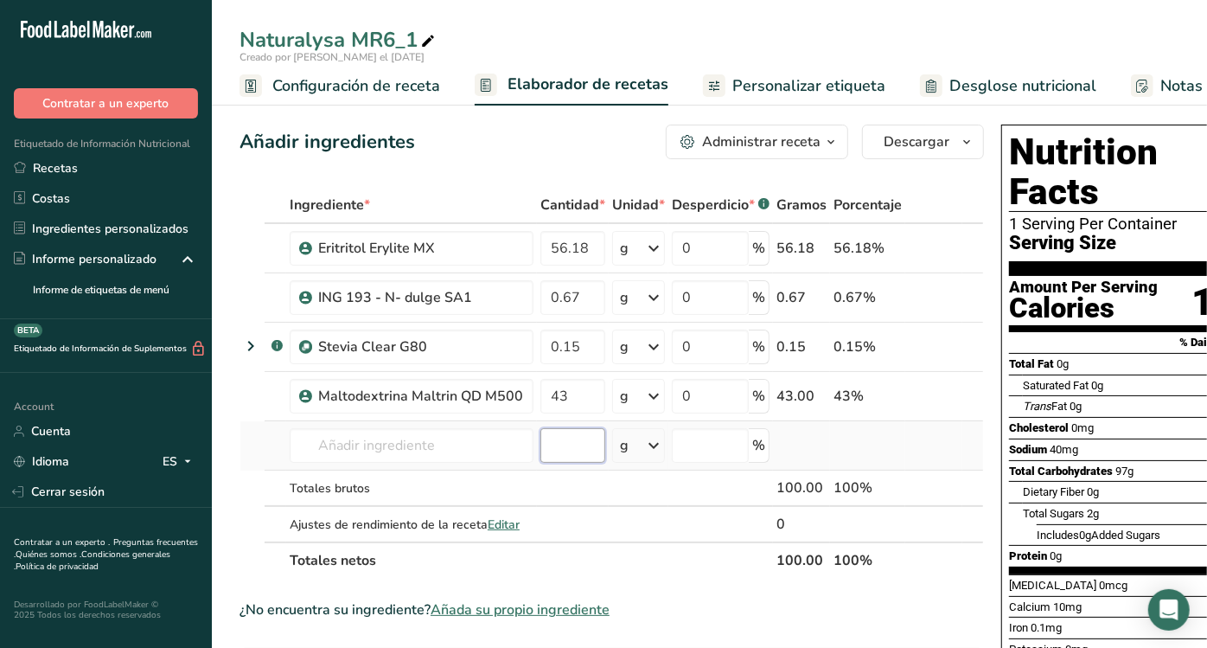
click at [572, 429] on div "Ingrediente * Cantidad * Unidad * Desperdicio * .a-a{fill:#347362;}.b-a{fill:#f…" at bounding box center [612, 383] width 744 height 392
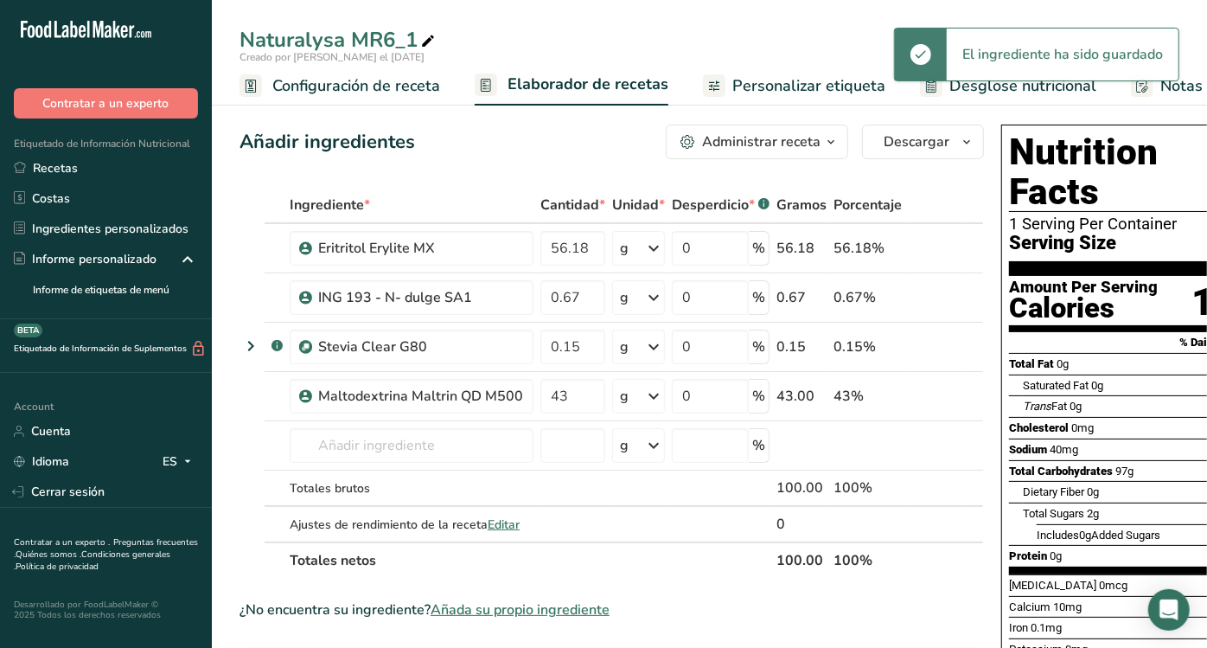
click at [414, 42] on div "Naturalysa MR6_1" at bounding box center [339, 39] width 199 height 31
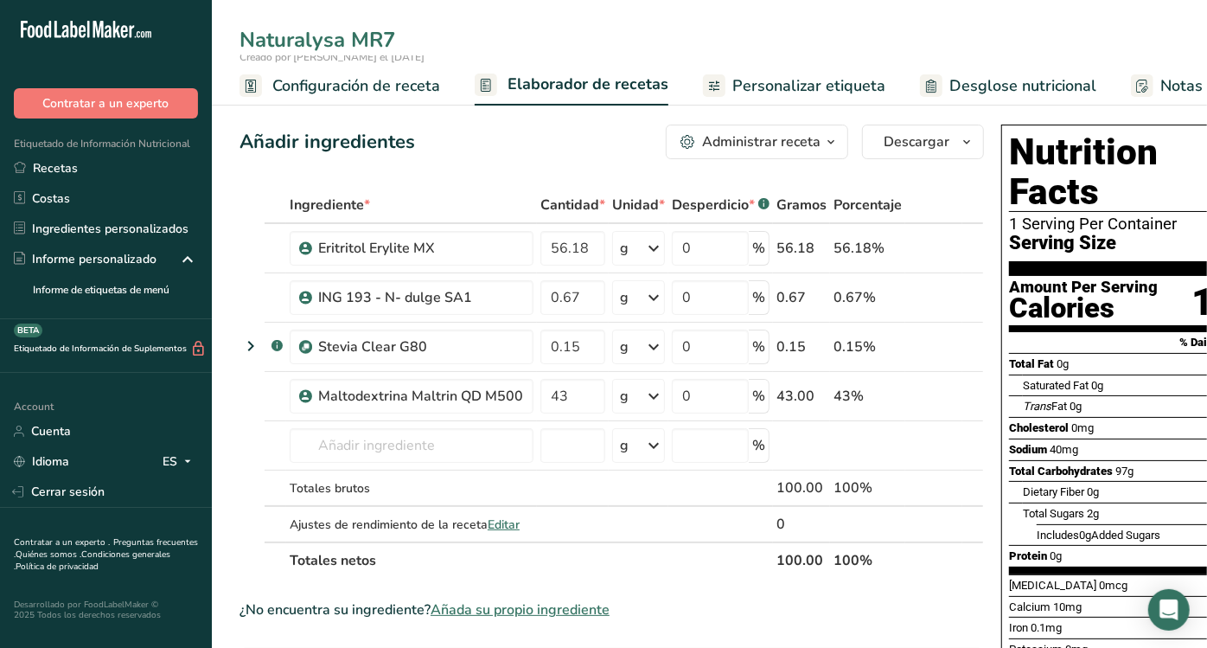
type input "Naturalysa MR7"
click at [454, 133] on div "Añadir ingredientes Administrar receta Eliminar receta Duplicar receta Escalar …" at bounding box center [612, 142] width 744 height 35
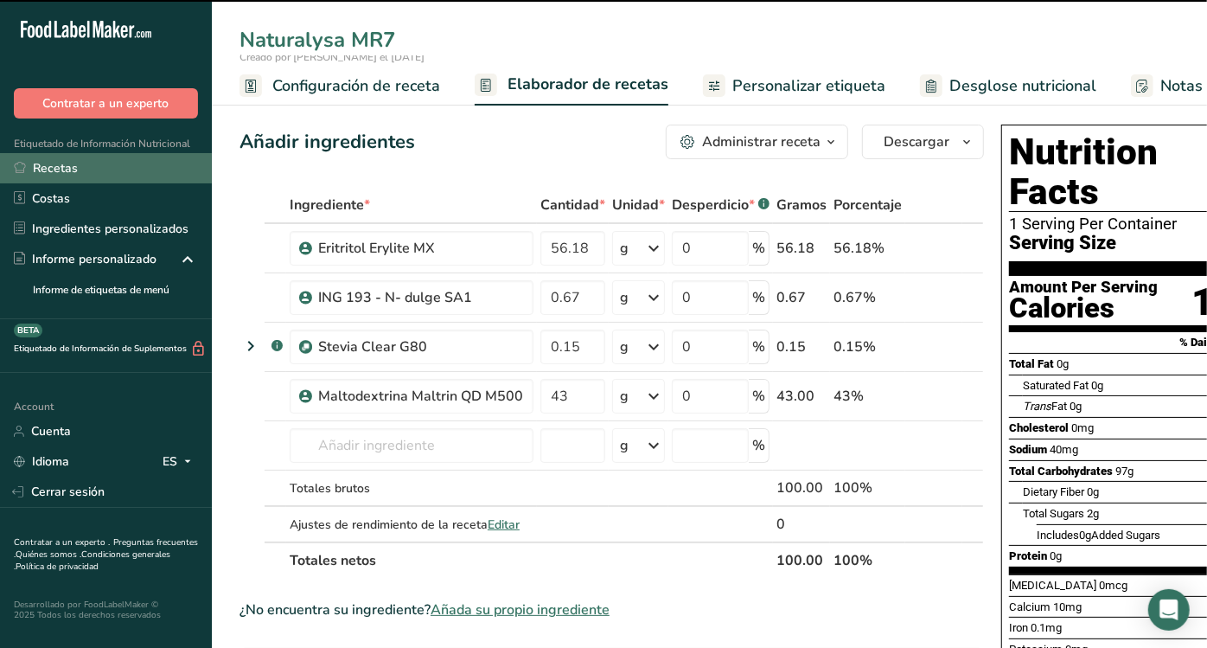
click at [124, 175] on link "Recetas" at bounding box center [106, 168] width 212 height 30
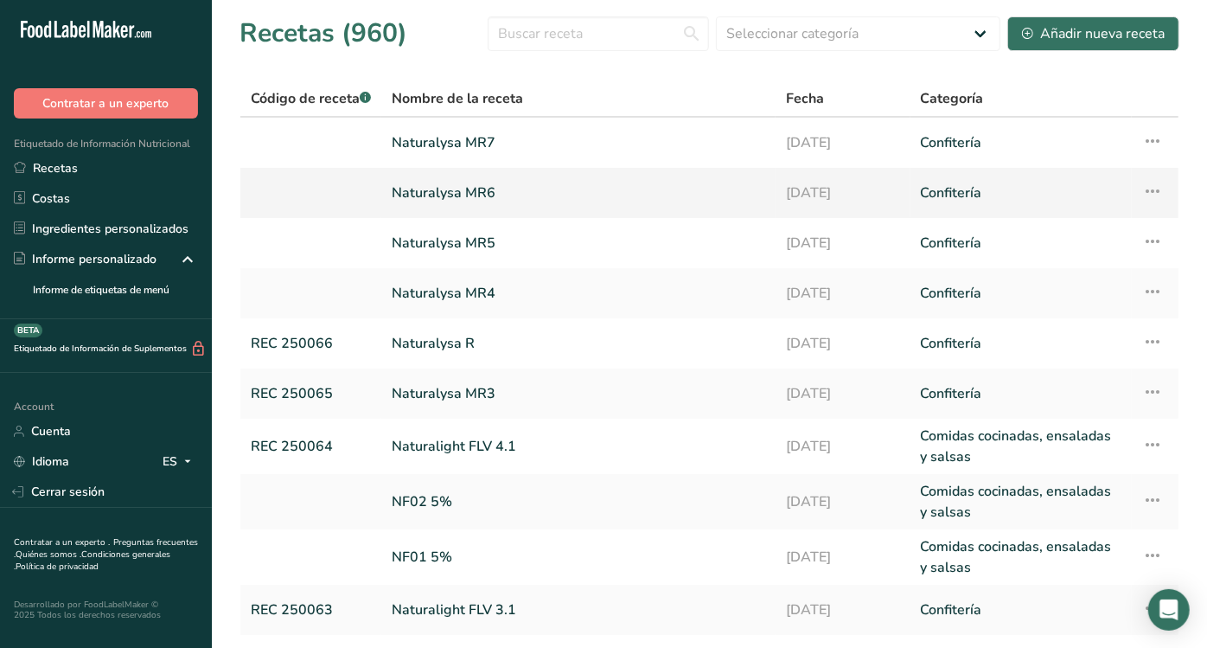
click at [1157, 188] on icon at bounding box center [1152, 191] width 21 height 31
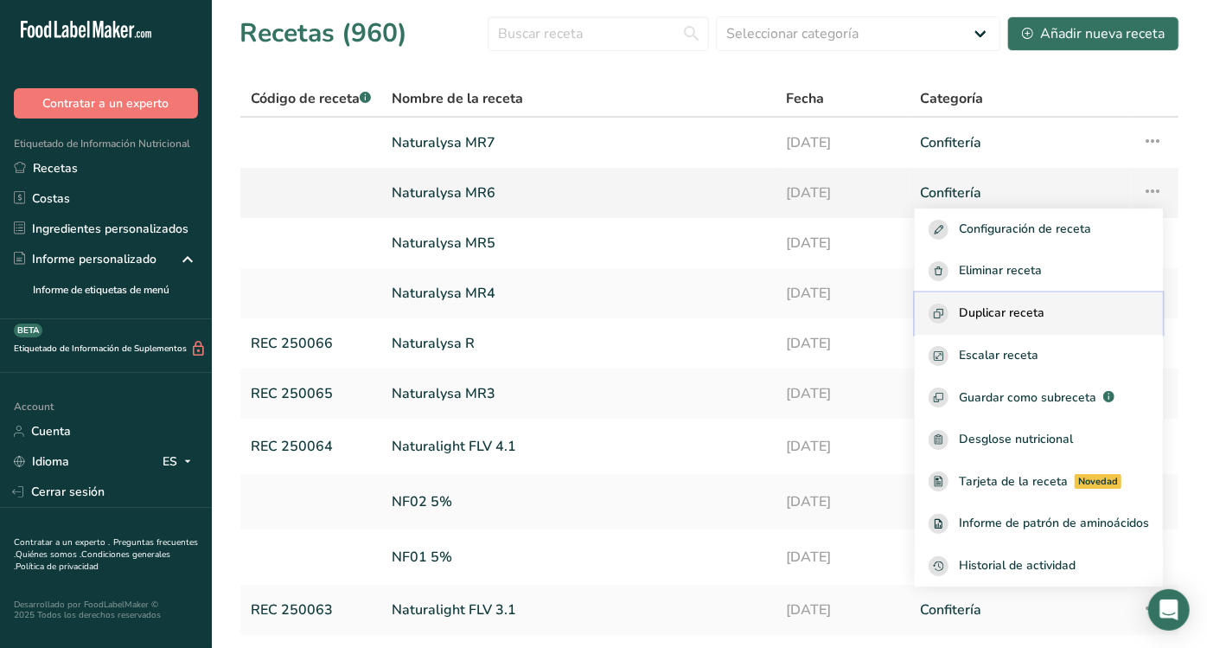
click at [1018, 304] on span "Duplicar receta" at bounding box center [1002, 313] width 86 height 20
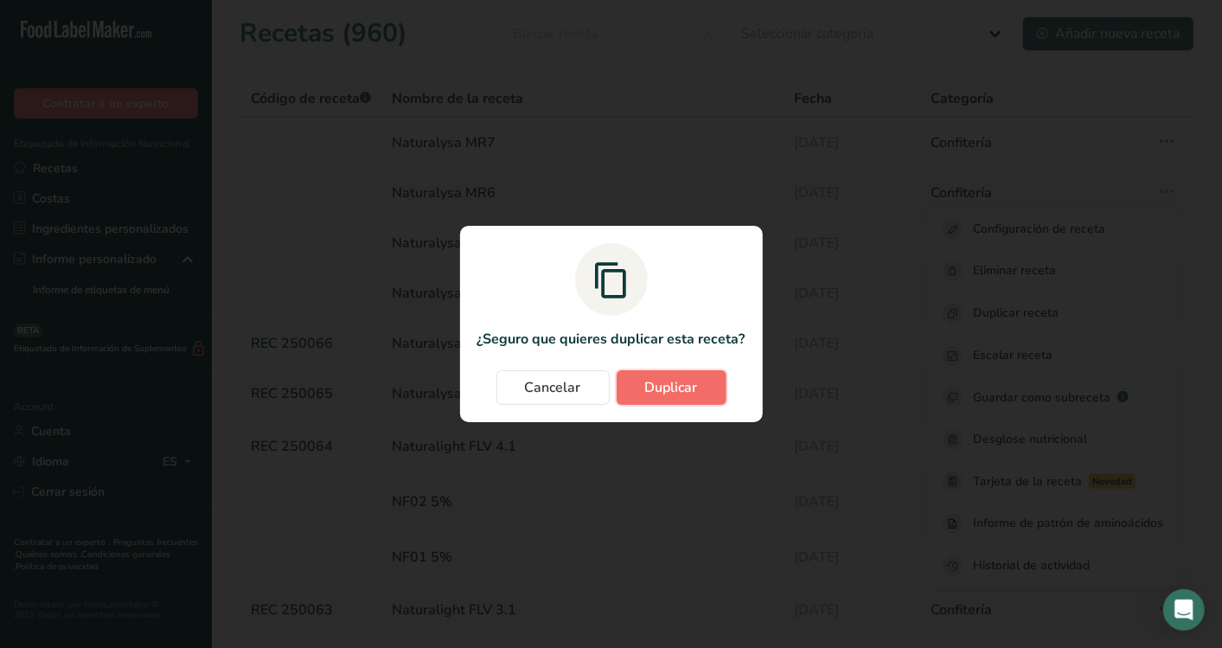
click at [719, 393] on button "Duplicar" at bounding box center [671, 387] width 110 height 35
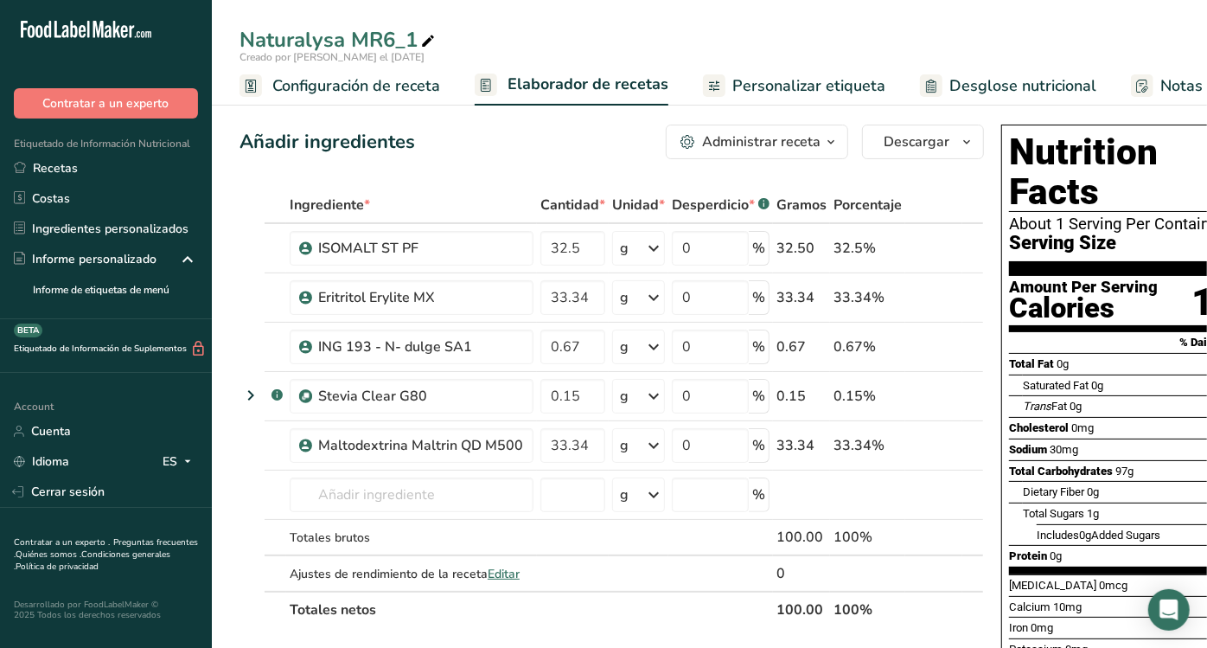
click at [430, 40] on icon at bounding box center [428, 41] width 16 height 24
type input "Naturalysa MR8"
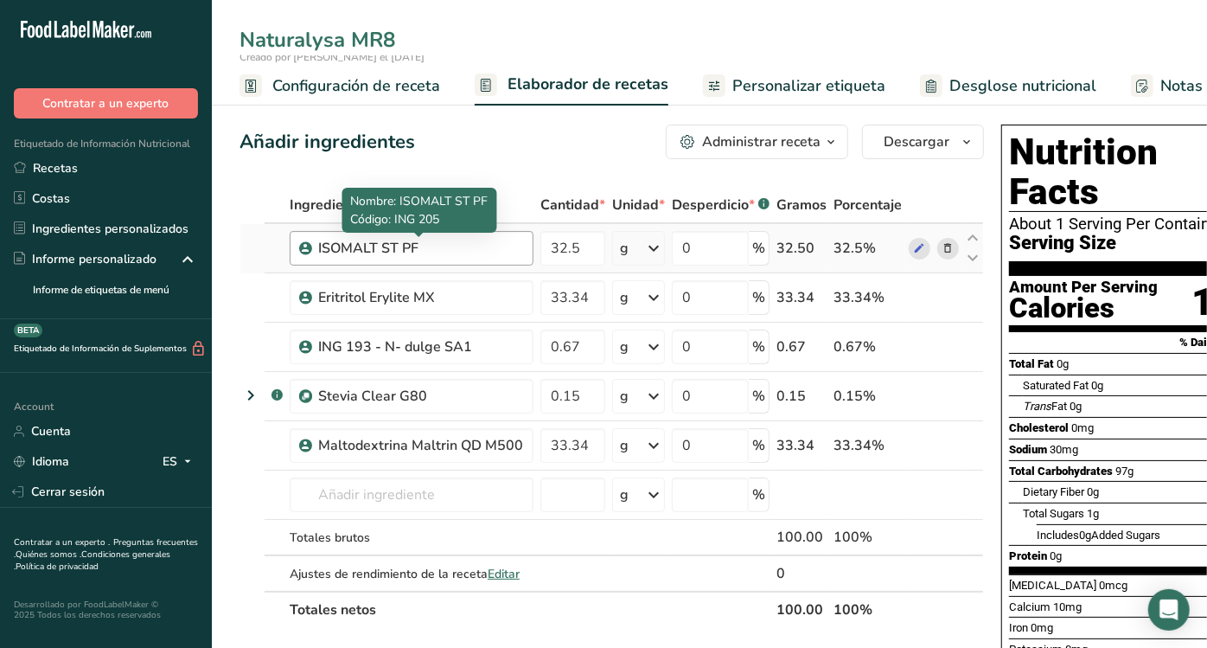
click at [457, 259] on div "ISOMALT ST PF" at bounding box center [412, 248] width 244 height 35
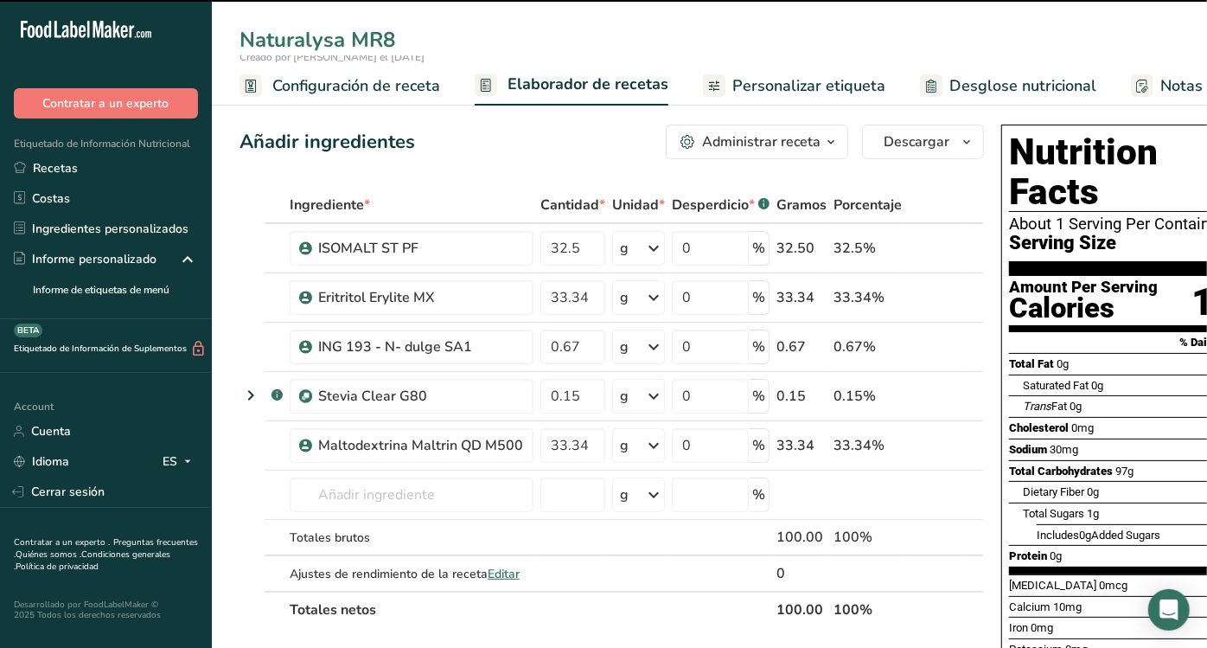
click at [494, 34] on input "Naturalysa MR8" at bounding box center [710, 39] width 940 height 31
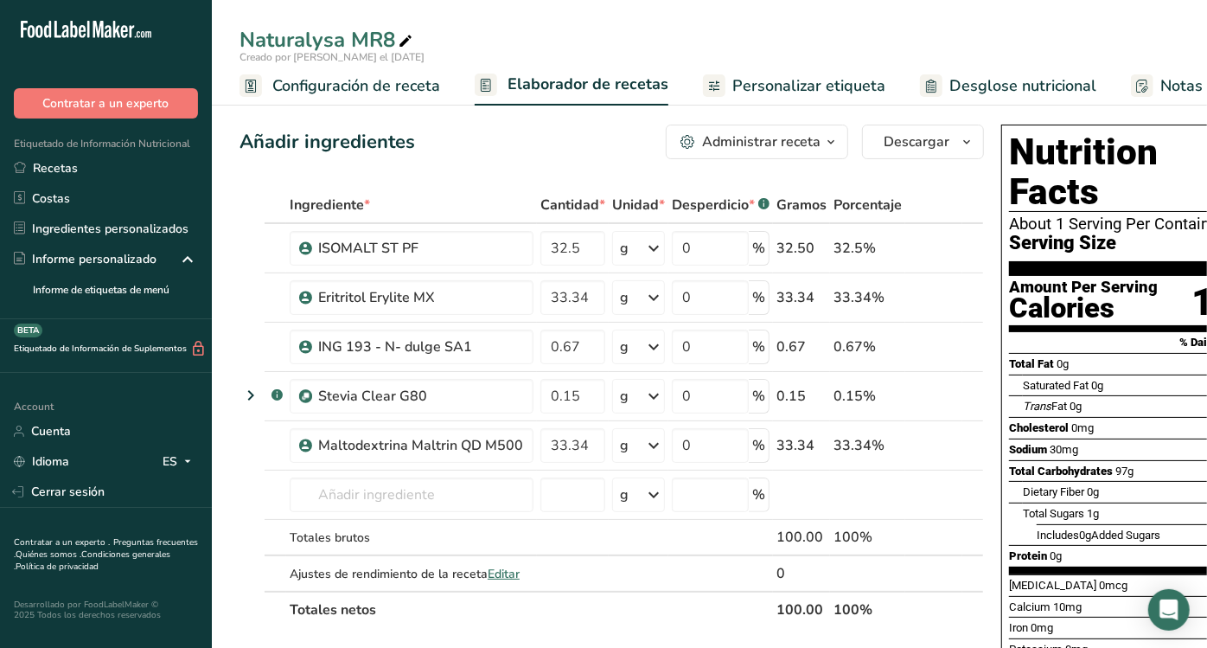
click at [385, 39] on div "Naturalysa MR8" at bounding box center [328, 39] width 176 height 31
type input "Naturalysa MR8"
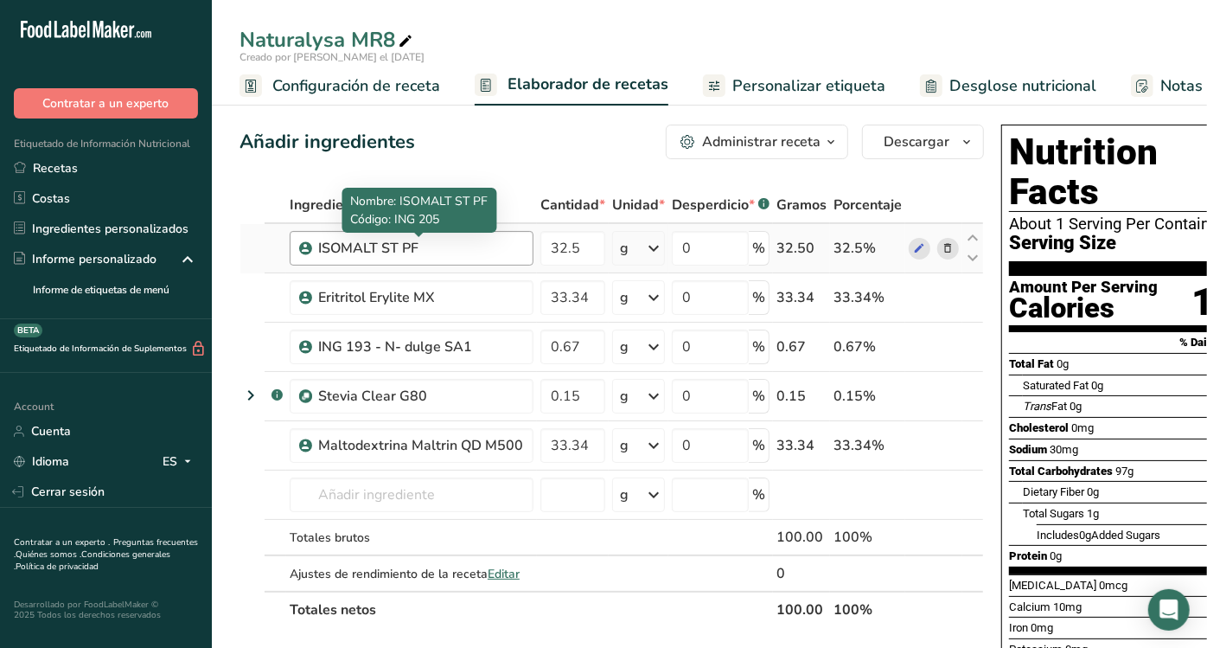
click at [438, 244] on div "ISOMALT ST PF" at bounding box center [420, 248] width 205 height 21
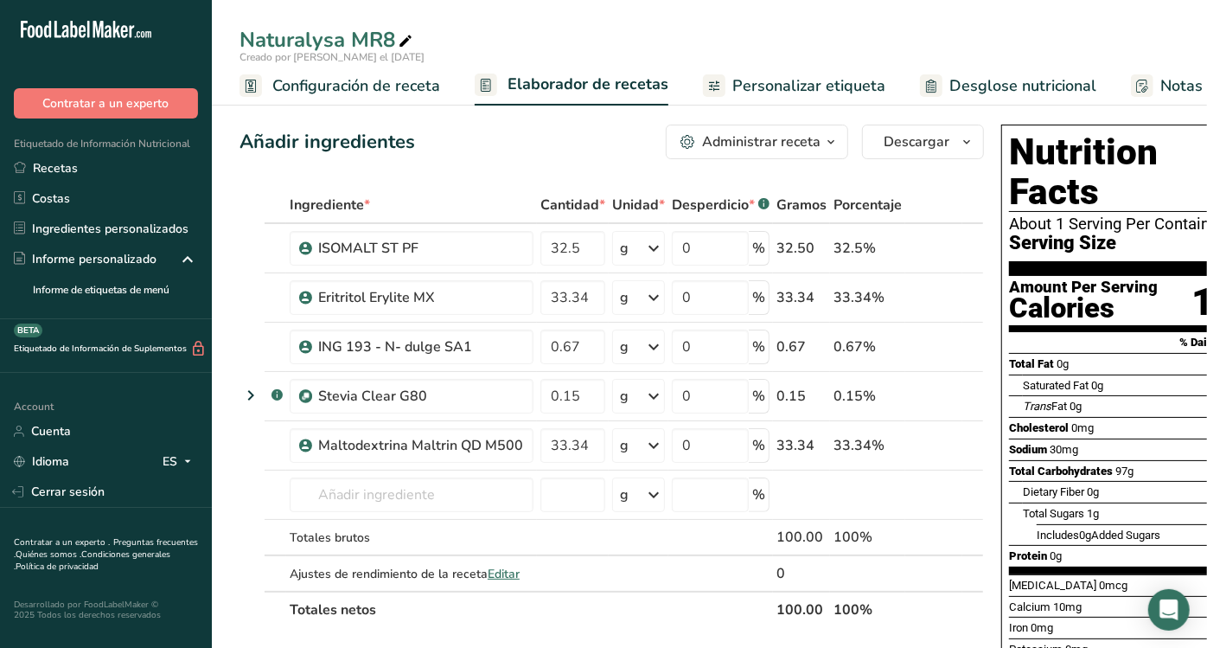
click at [391, 36] on div "Naturalysa MR8" at bounding box center [328, 39] width 176 height 31
click at [573, 244] on input "32.5" at bounding box center [572, 248] width 65 height 35
type input "3"
type input "10.18"
click at [594, 300] on div "Ingrediente * Cantidad * Unidad * Desperdicio * .a-a{fill:#347362;}.b-a{fill:#f…" at bounding box center [612, 407] width 744 height 441
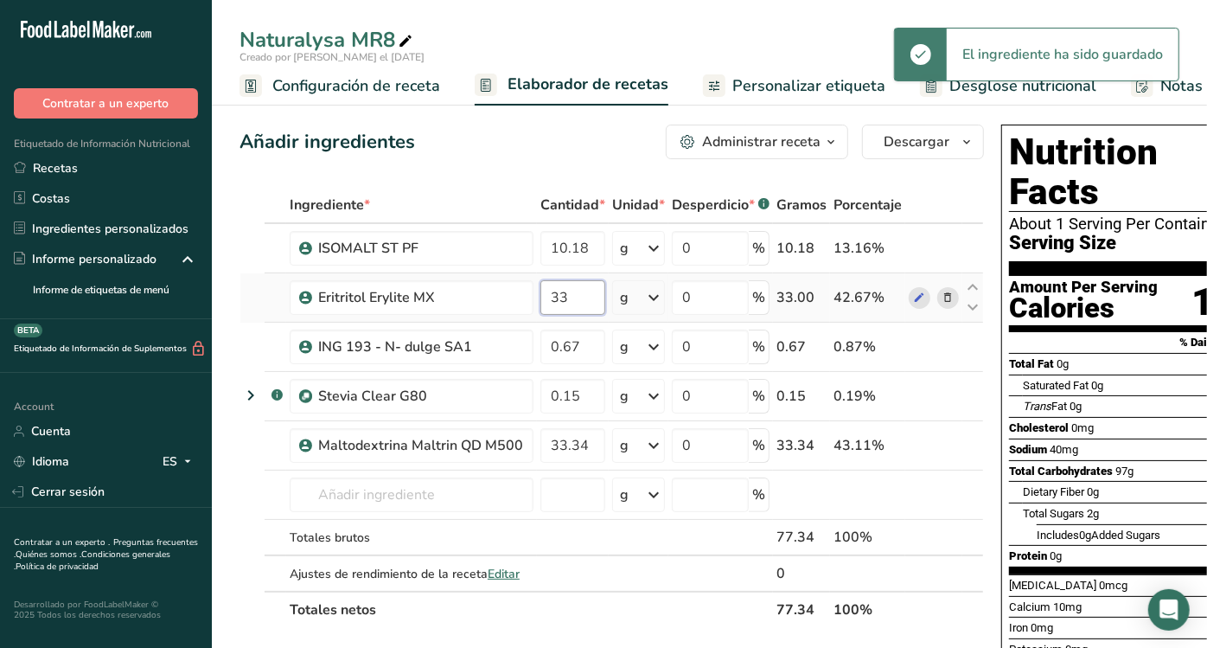
type input "3"
type input "56"
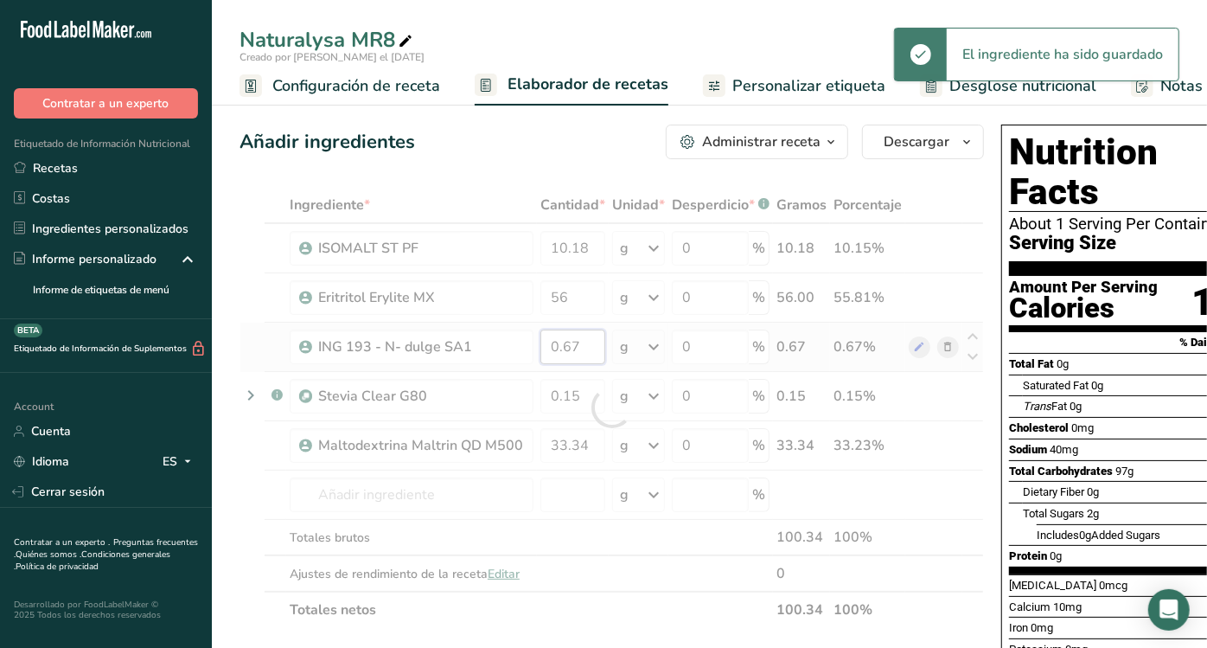
click at [597, 348] on div "Ingrediente * Cantidad * Unidad * Desperdicio * .a-a{fill:#347362;}.b-a{fill:#f…" at bounding box center [612, 407] width 744 height 441
click at [591, 449] on div "Ingrediente * Cantidad * Unidad * Desperdicio * .a-a{fill:#347362;}.b-a{fill:#f…" at bounding box center [612, 407] width 744 height 441
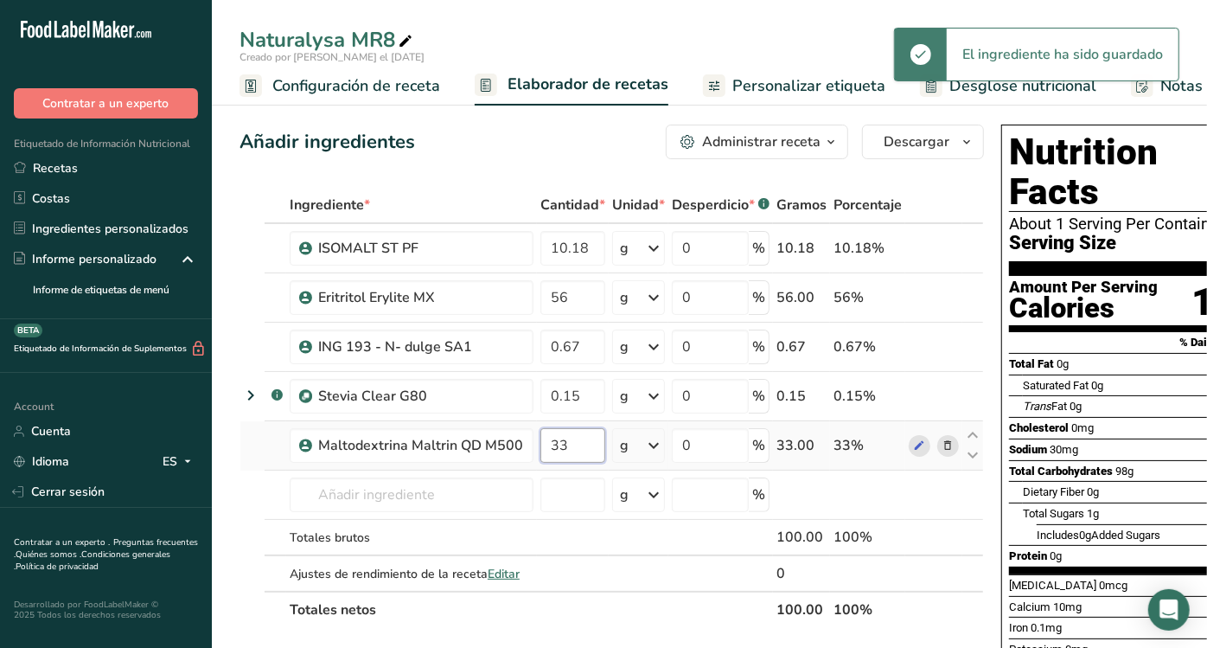
type input "3"
type input "33"
click at [580, 487] on div "Ingrediente * Cantidad * Unidad * Desperdicio * .a-a{fill:#347362;}.b-a{fill:#f…" at bounding box center [612, 407] width 744 height 441
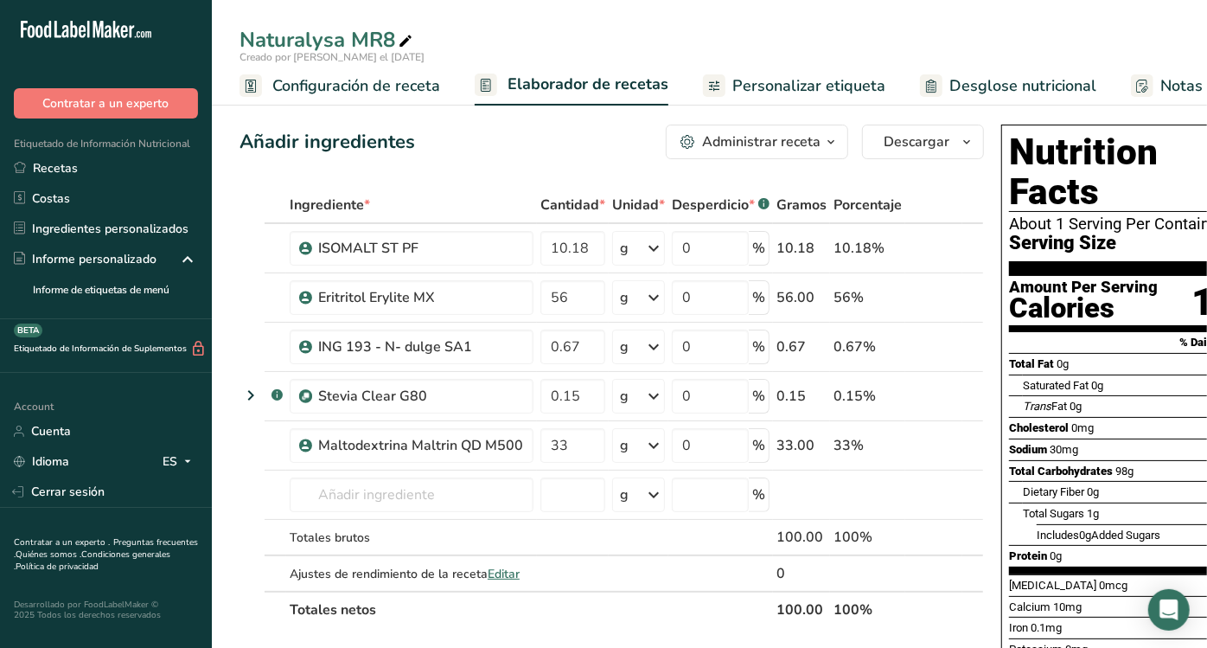
click at [144, 140] on span "Etiquetado de Información Nutricional" at bounding box center [95, 144] width 190 height 14
click at [151, 163] on link "Recetas" at bounding box center [106, 168] width 212 height 30
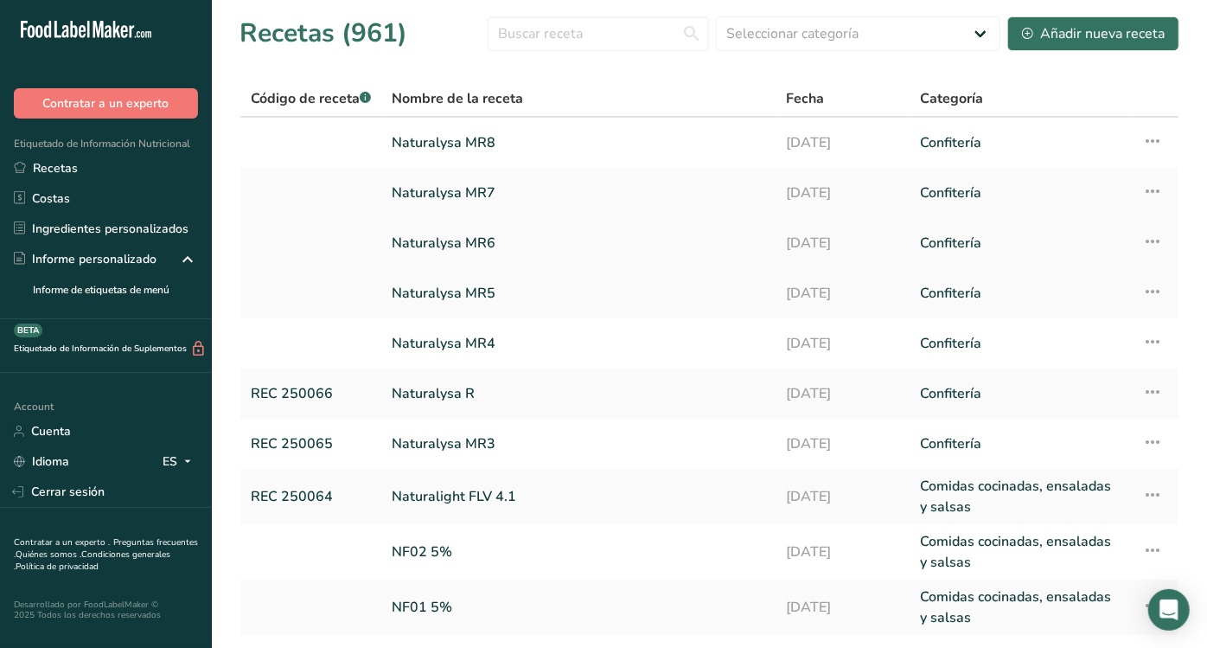
click at [477, 236] on link "Naturalysa MR6" at bounding box center [579, 243] width 374 height 36
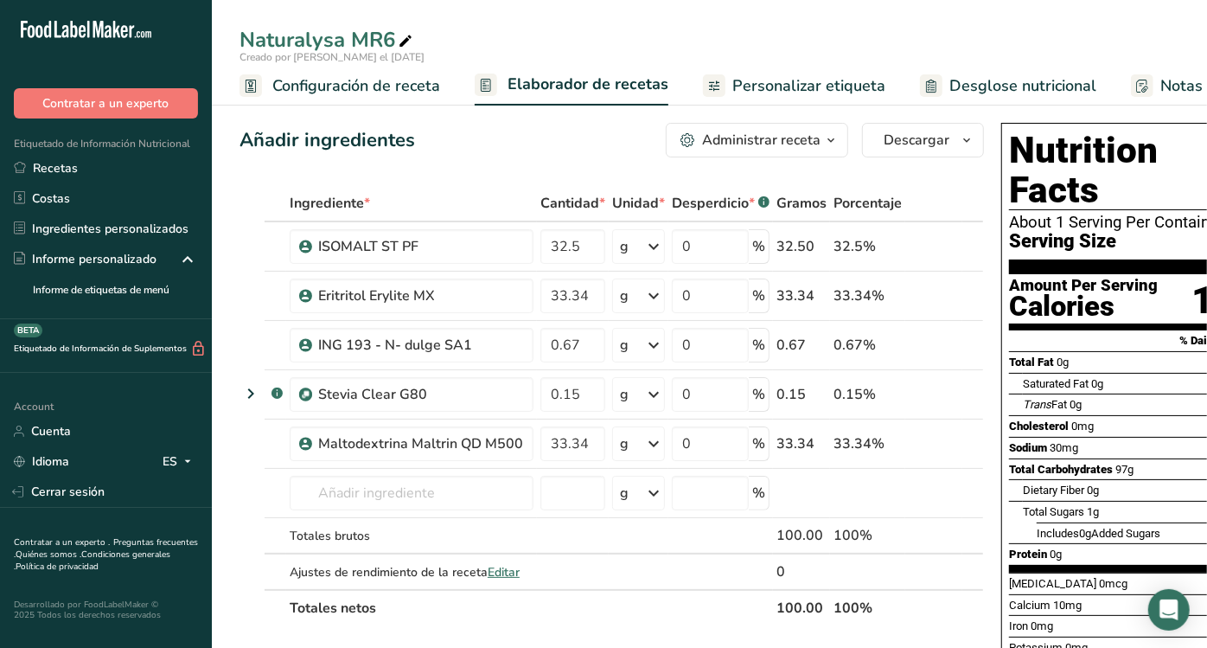
click at [803, 93] on span "Personalizar etiqueta" at bounding box center [808, 85] width 153 height 23
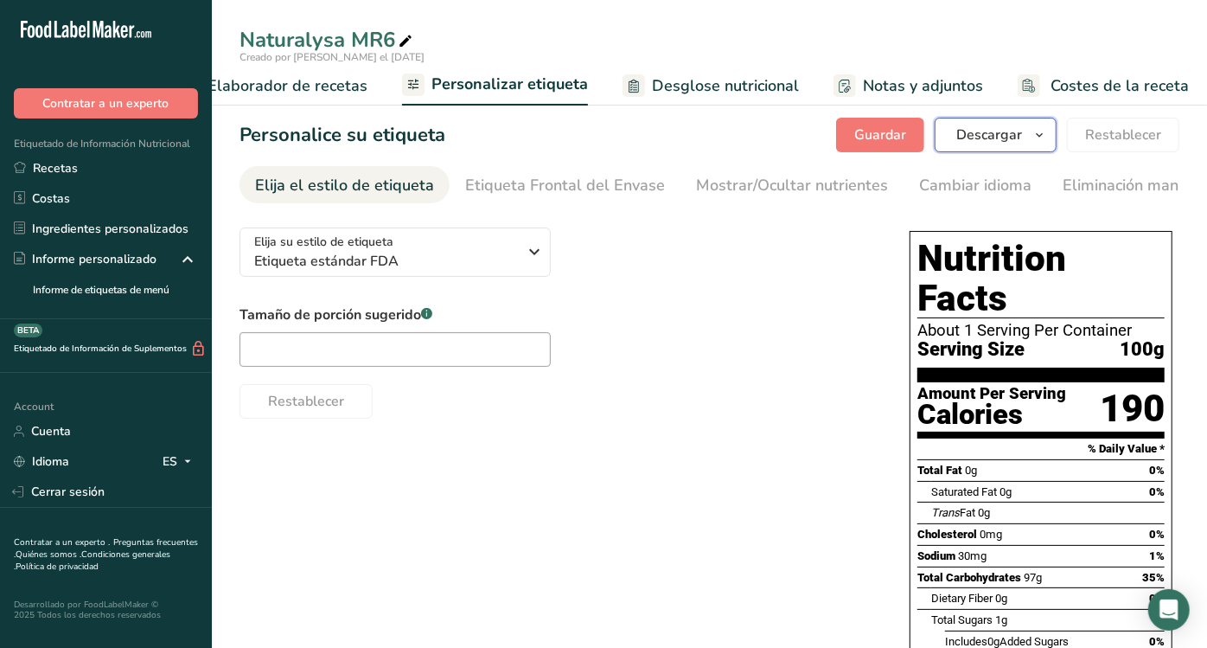
click at [1011, 136] on span "Descargar" at bounding box center [989, 135] width 66 height 21
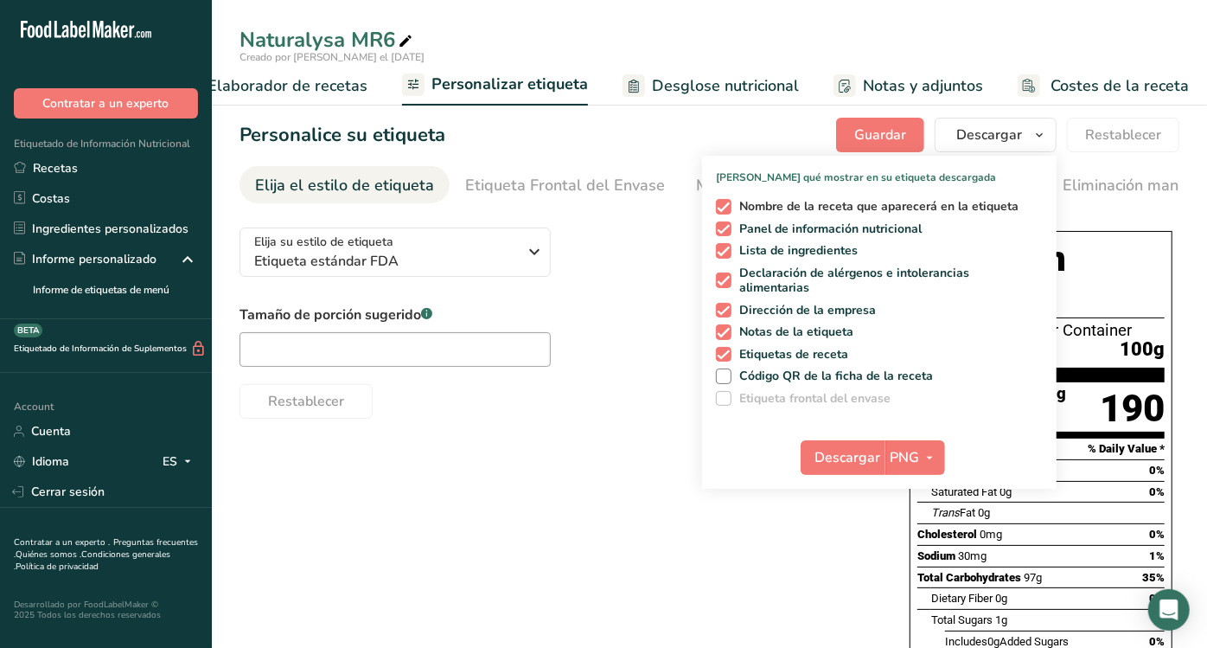
click at [803, 200] on span "Nombre de la receta que aparecerá en la etiqueta" at bounding box center [875, 207] width 288 height 16
click at [727, 201] on input "Nombre de la receta que aparecerá en la etiqueta" at bounding box center [721, 206] width 11 height 11
checkbox input "false"
click at [813, 244] on span "Lista de ingredientes" at bounding box center [794, 251] width 127 height 16
click at [727, 245] on input "Lista de ingredientes" at bounding box center [721, 250] width 11 height 11
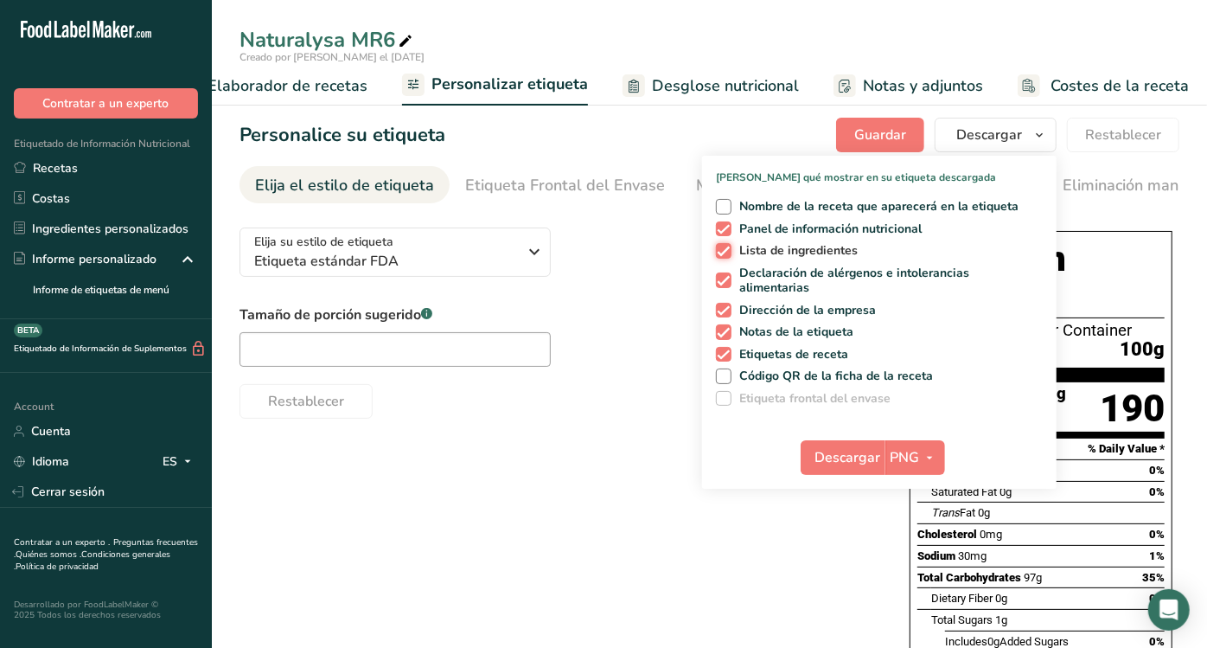
checkbox input "false"
click at [813, 278] on span "Declaración de alérgenos e intolerancias alimentarias" at bounding box center [884, 280] width 306 height 30
click at [727, 278] on input "Declaración de alérgenos e intolerancias alimentarias" at bounding box center [721, 280] width 11 height 11
checkbox input "false"
click at [805, 303] on span "Dirección de la empresa" at bounding box center [803, 311] width 145 height 16
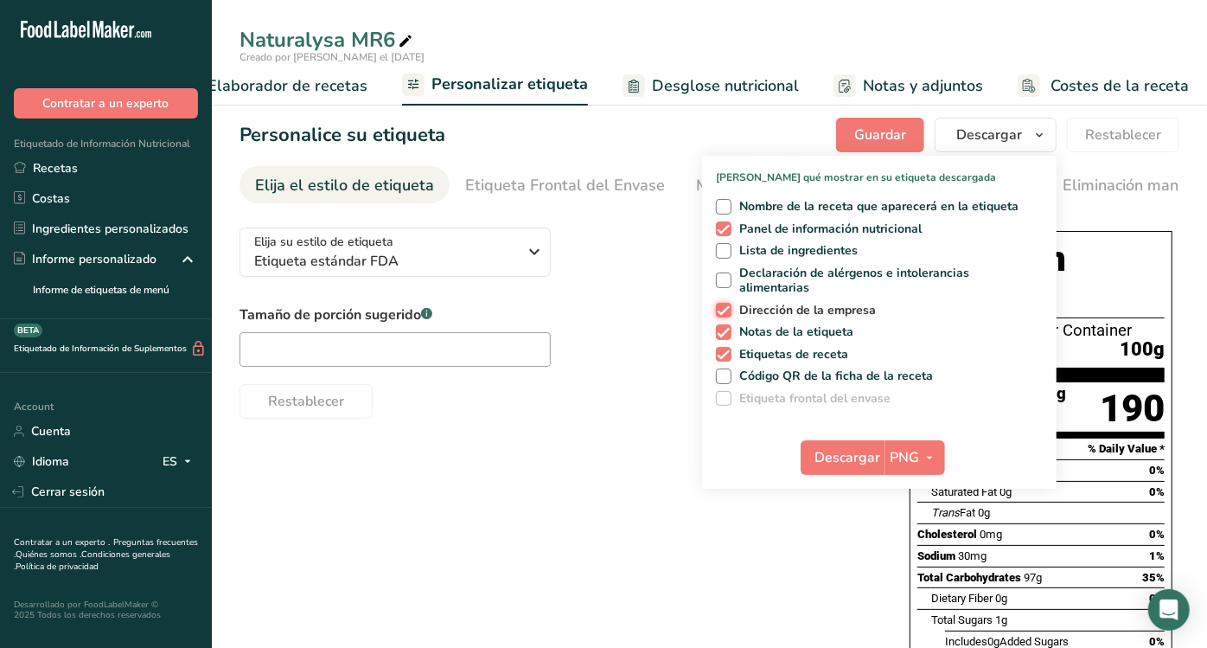
click at [727, 304] on input "Dirección de la empresa" at bounding box center [721, 309] width 11 height 11
checkbox input "false"
click at [808, 339] on div "Nombre de la receta que aparecerá en la etiqueta Panel de información nutricion…" at bounding box center [879, 299] width 354 height 214
click at [808, 355] on span "Etiquetas de receta" at bounding box center [790, 355] width 118 height 16
click at [727, 355] on input "Etiquetas de receta" at bounding box center [721, 353] width 11 height 11
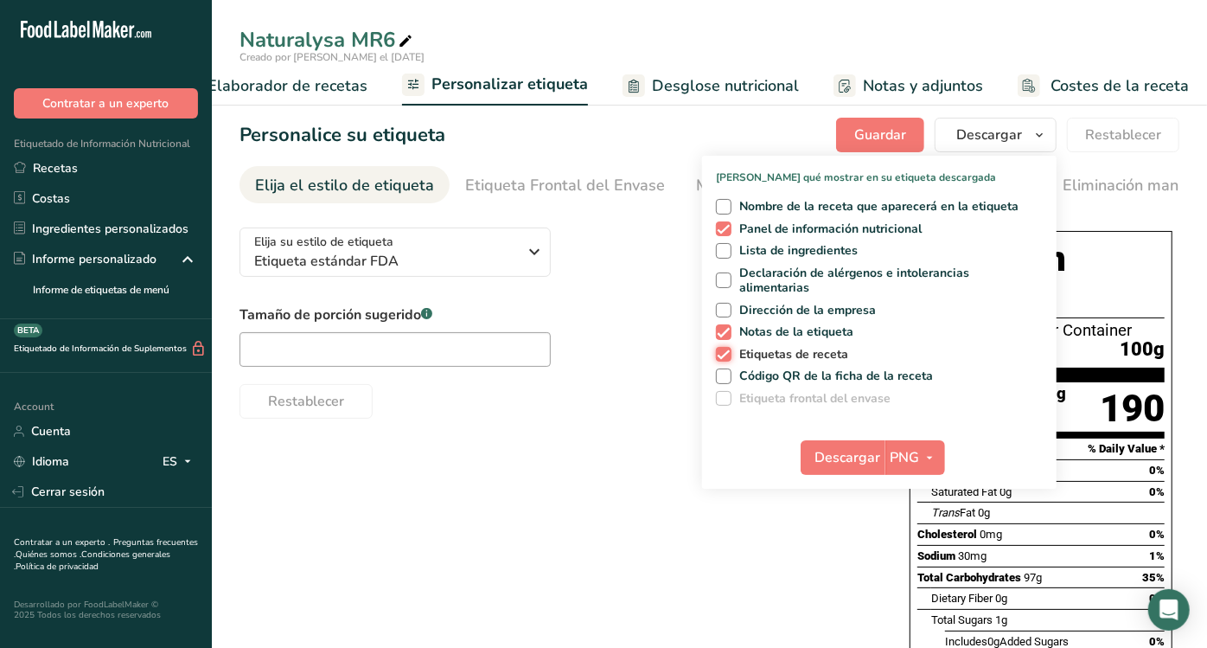
checkbox input "false"
click at [801, 333] on span "Notas de la etiqueta" at bounding box center [792, 332] width 123 height 16
click at [727, 333] on input "Notas de la etiqueta" at bounding box center [721, 331] width 11 height 11
checkbox input "false"
click at [850, 454] on span "Descargar" at bounding box center [848, 457] width 66 height 21
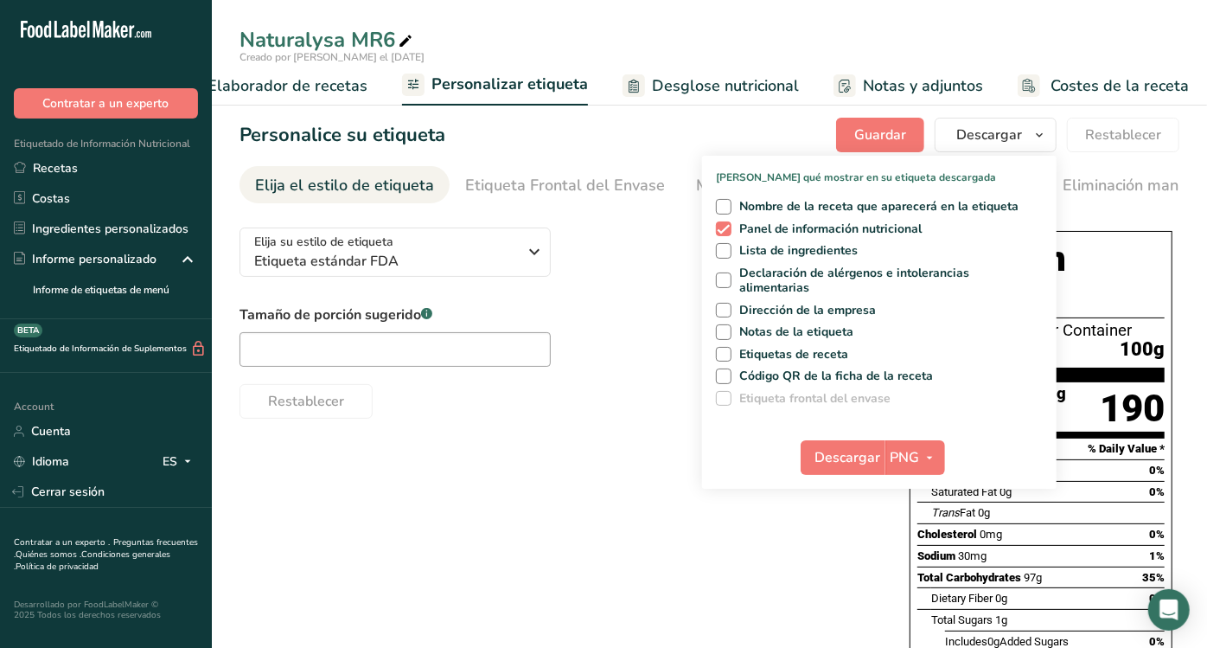
click at [650, 62] on div "Creado por [PERSON_NAME] el [DATE]" at bounding box center [709, 57] width 995 height 16
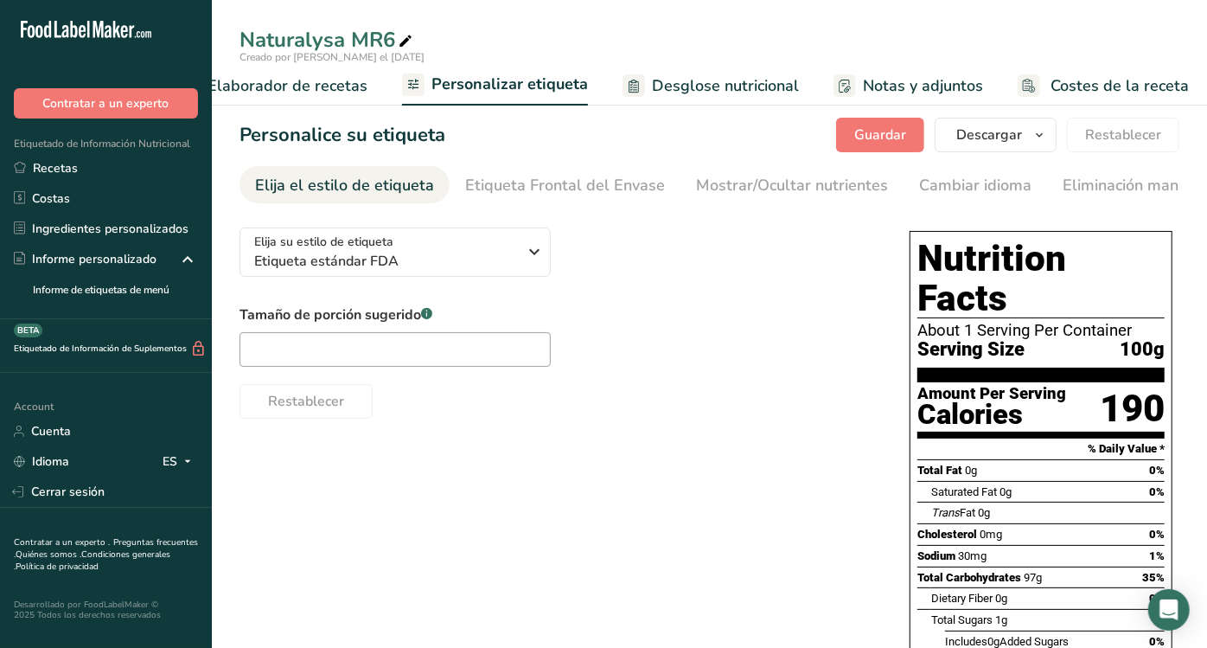
click at [661, 76] on span "Desglose nutricional" at bounding box center [725, 85] width 147 height 23
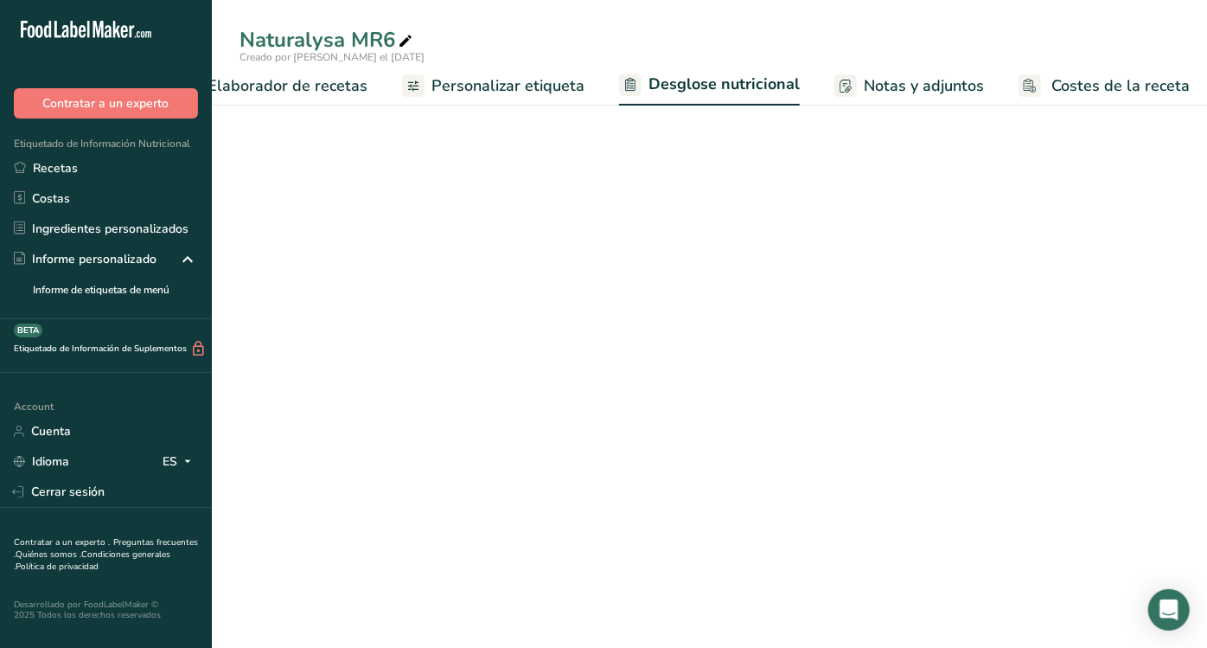
select select "Calories"
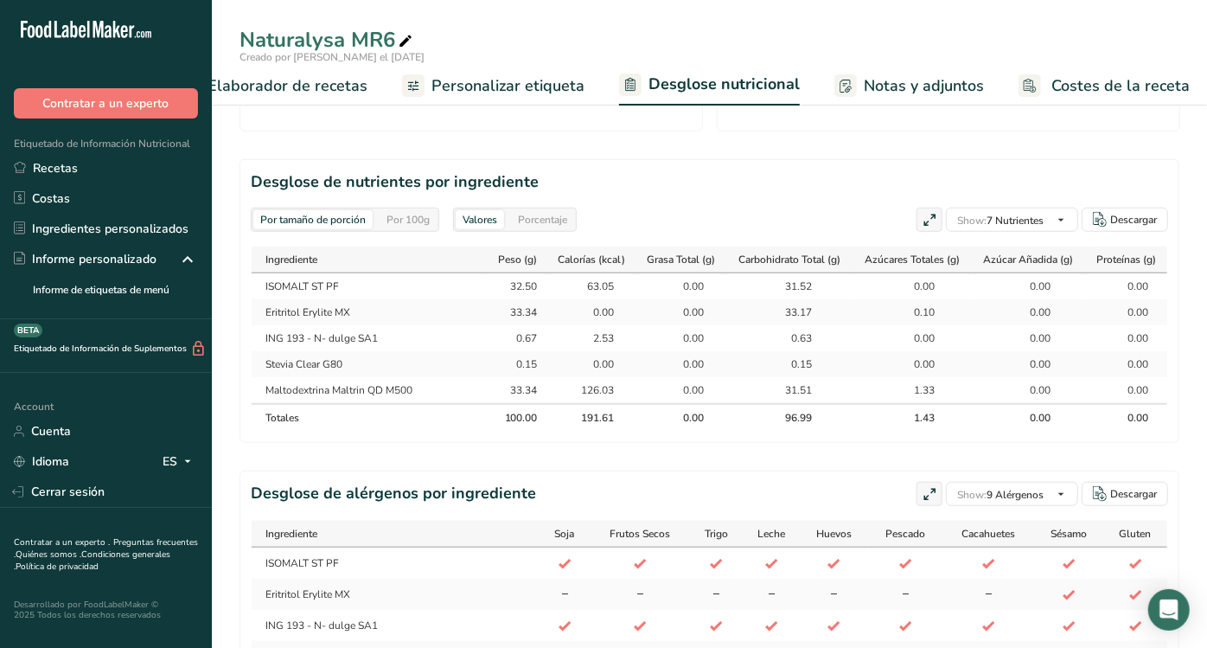
scroll to position [0, 2]
click at [1017, 208] on button "Show: 7 Nutrientes" at bounding box center [1012, 220] width 132 height 24
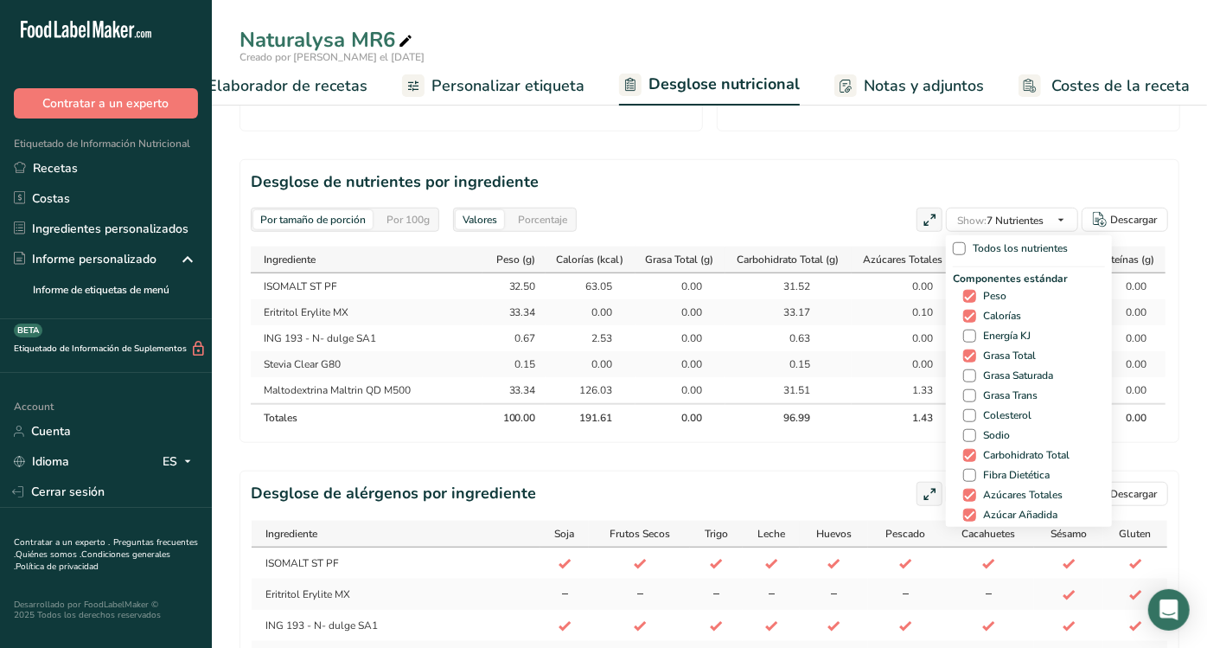
click at [974, 483] on div "Componentes estándar Peso Calorías Energía KJ Grasa Total Grasa Saturada Grasa …" at bounding box center [1029, 408] width 152 height 274
click at [970, 479] on div "Componentes estándar Peso Calorías Energía KJ Grasa Total Grasa Saturada Grasa …" at bounding box center [1029, 408] width 152 height 274
click at [968, 474] on span at bounding box center [969, 475] width 13 height 13
click at [968, 474] on input "Fibra Dietética" at bounding box center [968, 474] width 11 height 11
checkbox input "true"
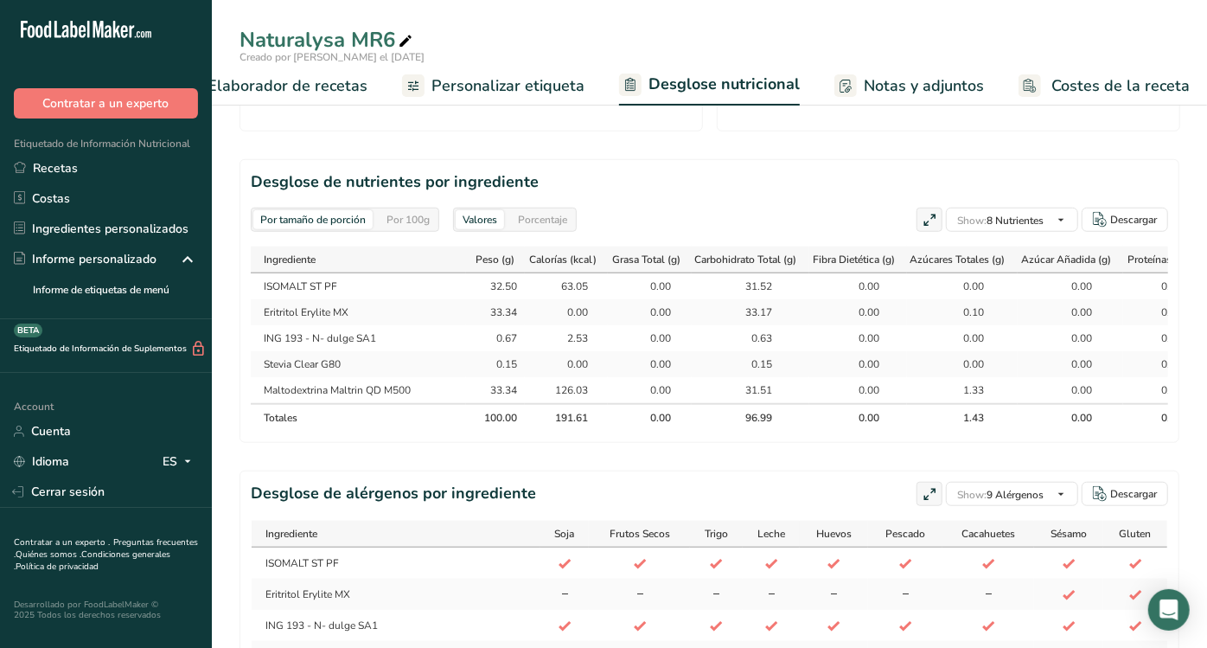
click at [847, 474] on div "Por tamaño de porción Por 100g [GEOGRAPHIC_DATA] Calorías totales 191.6 kcal Ca…" at bounding box center [710, 31] width 940 height 1358
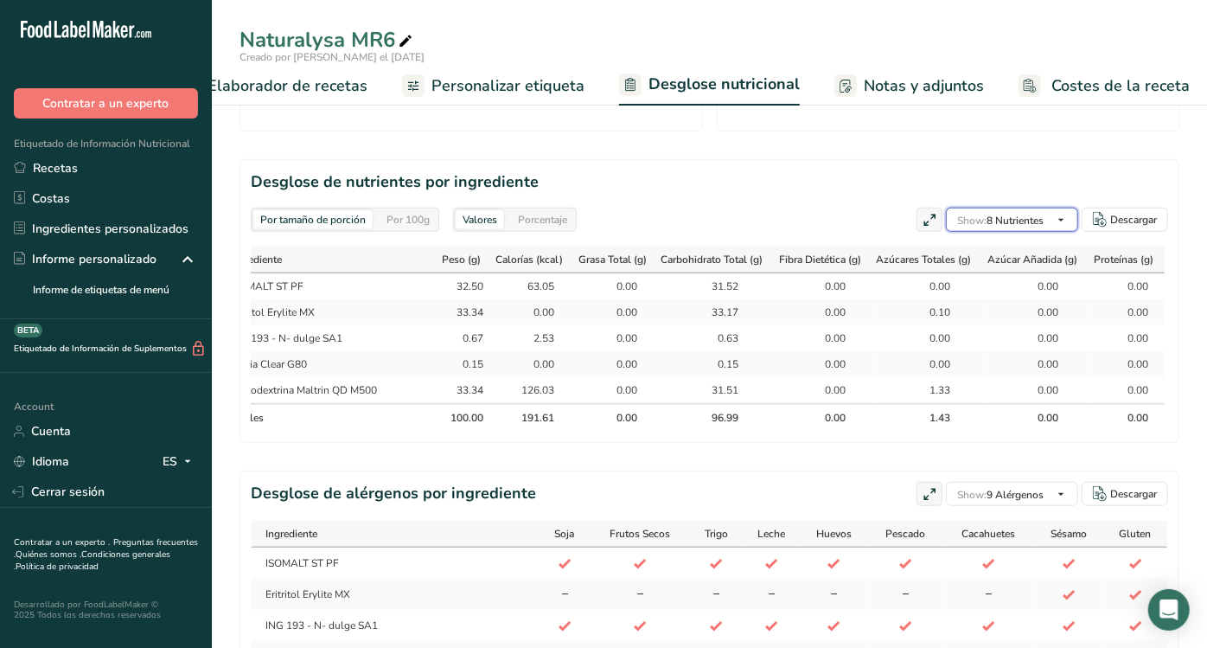
click at [1060, 219] on icon "button" at bounding box center [1061, 220] width 14 height 22
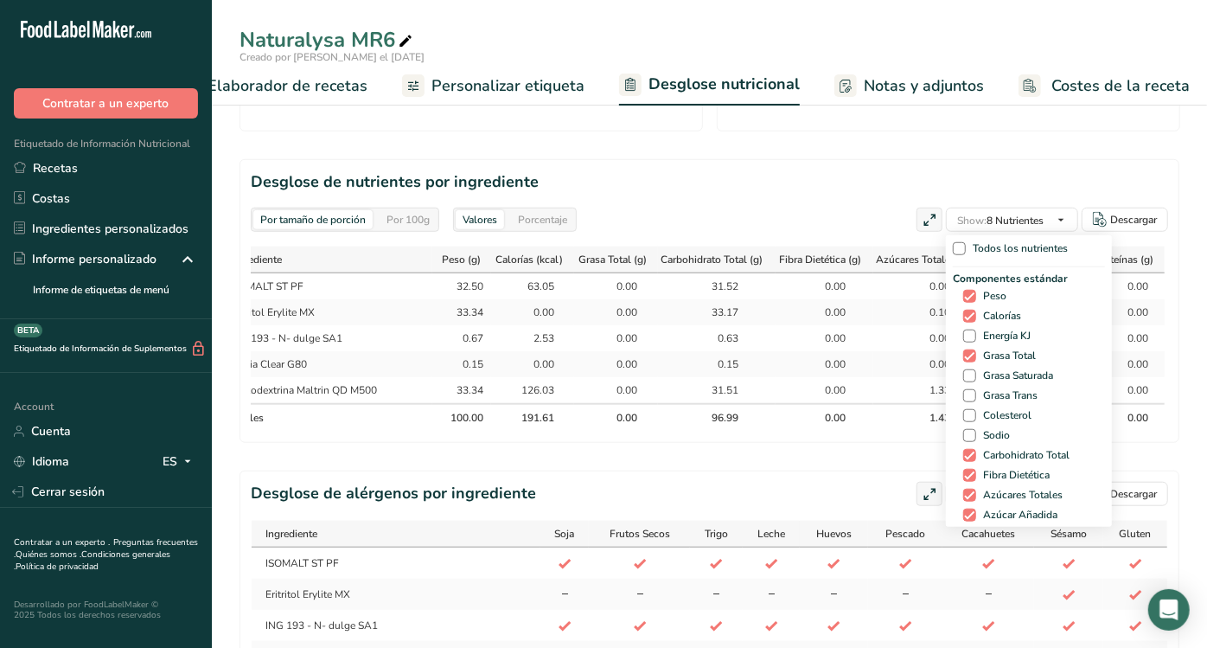
click at [988, 425] on div "Componentes estándar Peso Calorías Energía KJ Grasa Total Grasa Saturada Grasa …" at bounding box center [1029, 408] width 152 height 274
click at [980, 429] on span "Sodio" at bounding box center [993, 435] width 34 height 13
click at [974, 430] on input "Sodio" at bounding box center [968, 435] width 11 height 11
checkbox input "true"
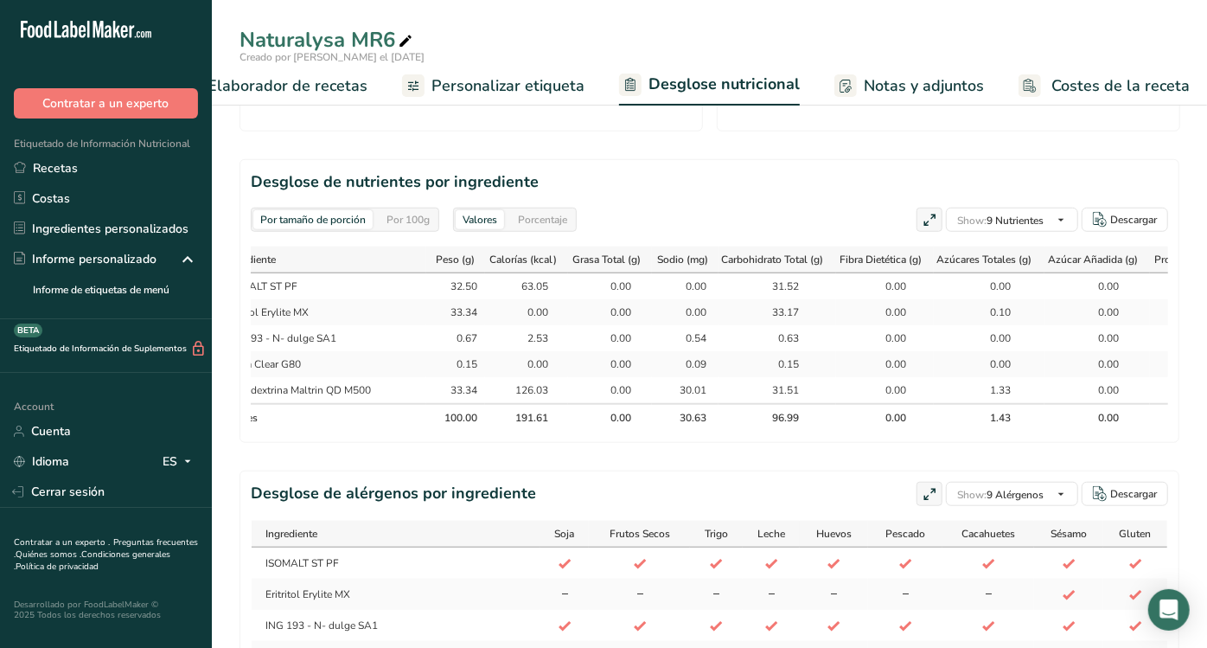
click at [829, 443] on section "Desglose de nutrientes por ingrediente Por tamaño de porción Por 100g [GEOGRAPH…" at bounding box center [710, 301] width 940 height 284
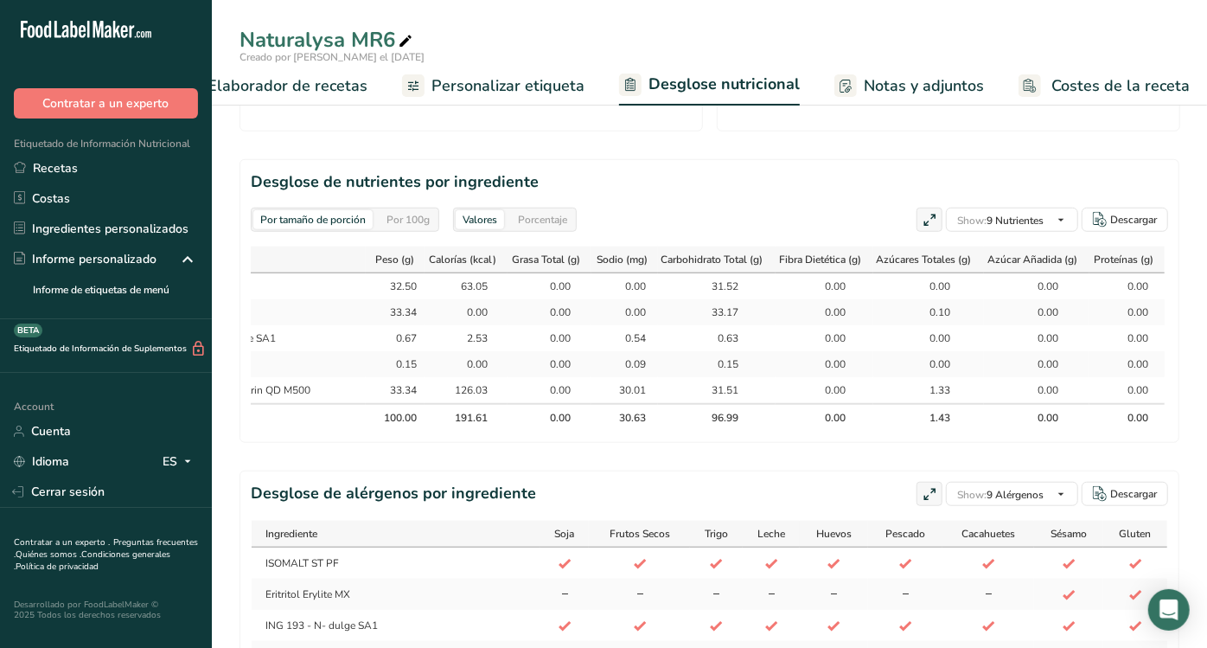
scroll to position [0, 0]
